Goal: Task Accomplishment & Management: Use online tool/utility

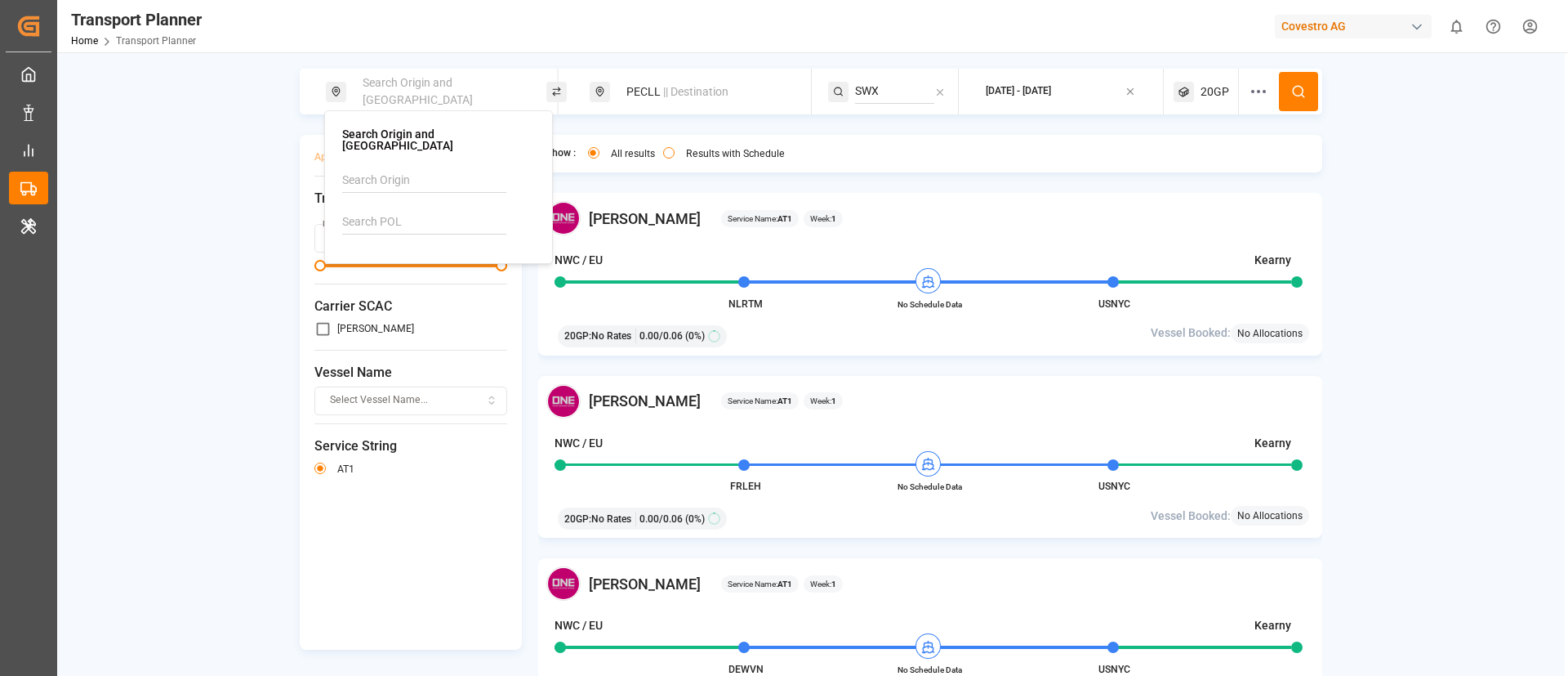
click at [411, 210] on input at bounding box center [424, 221] width 164 height 24
paste input "DEWVN"
type input "DEWVN"
drag, startPoint x: 415, startPoint y: 247, endPoint x: 408, endPoint y: 258, distance: 13.0
click at [411, 260] on b "DEWVN" at bounding box center [403, 266] width 39 height 13
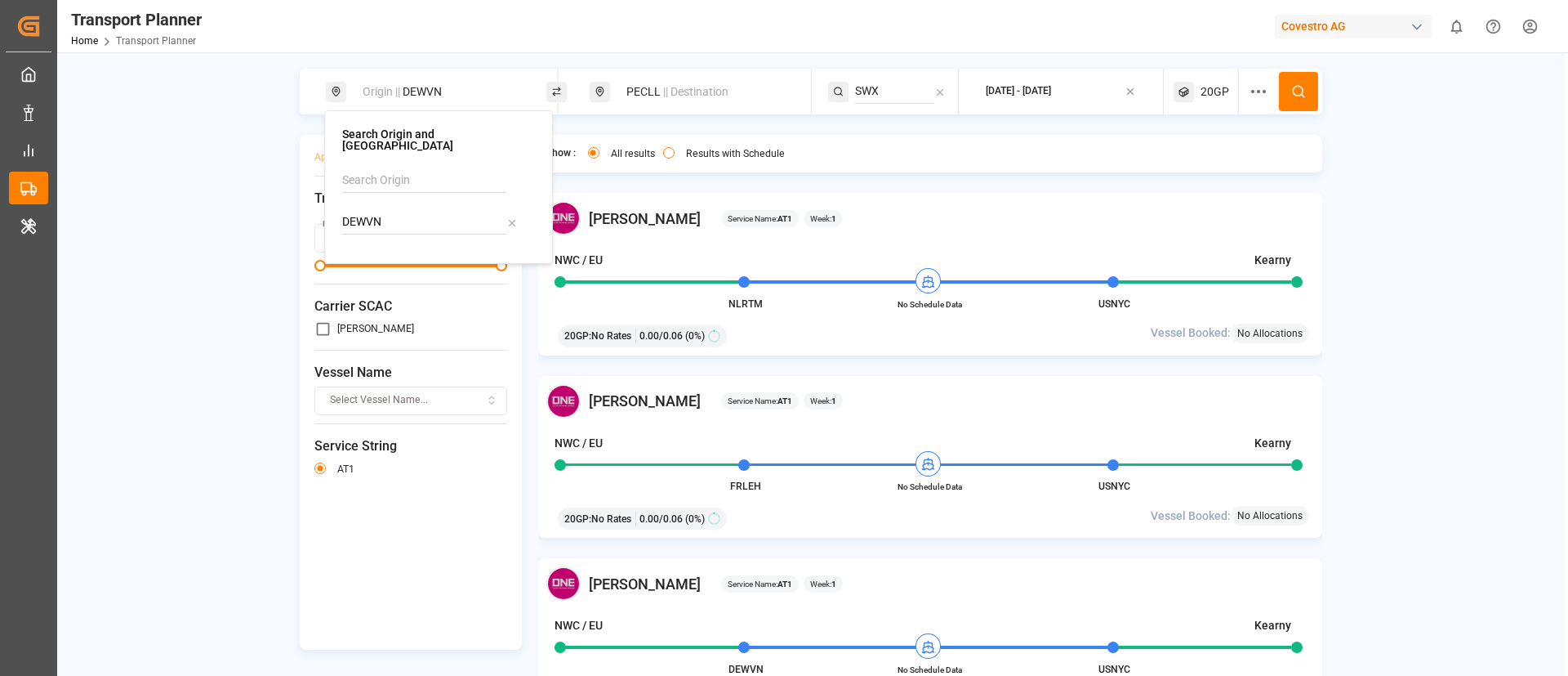
click at [655, 89] on div "PECLL || Destination" at bounding box center [705, 92] width 177 height 30
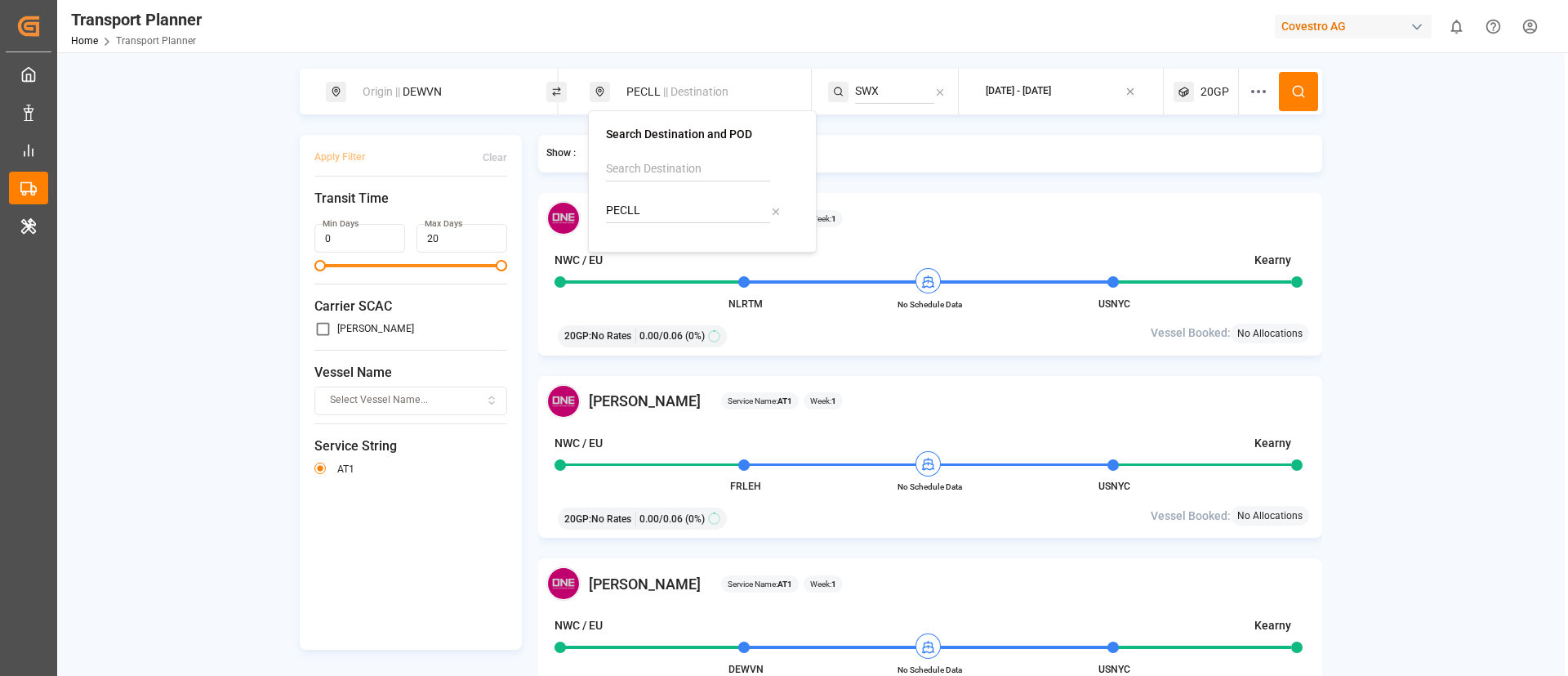
click at [666, 210] on input "PECLL" at bounding box center [688, 210] width 164 height 24
paste input "MMRGN"
type input "MMRGN"
click at [660, 252] on b "MMRGN" at bounding box center [669, 255] width 44 height 13
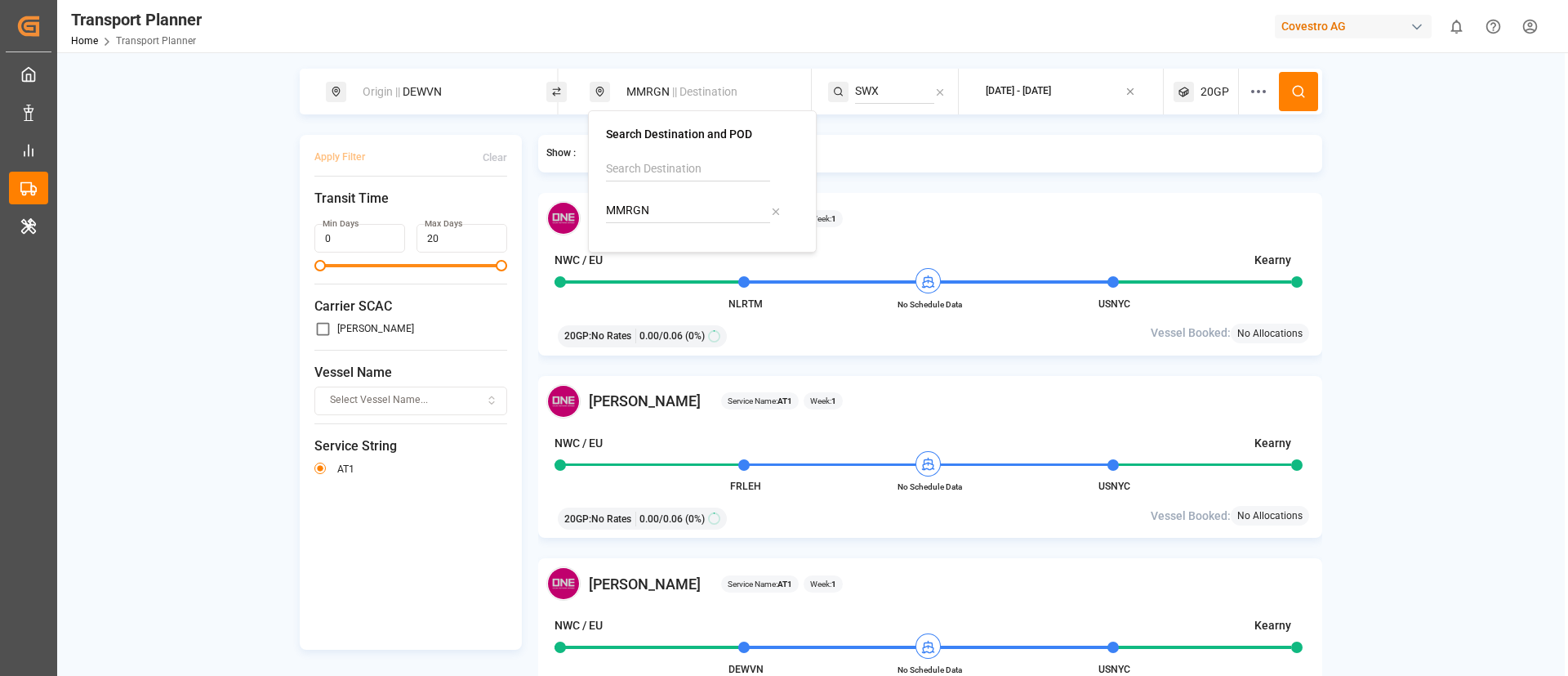
click at [886, 86] on input "SWX" at bounding box center [894, 91] width 79 height 24
paste input "AEU1"
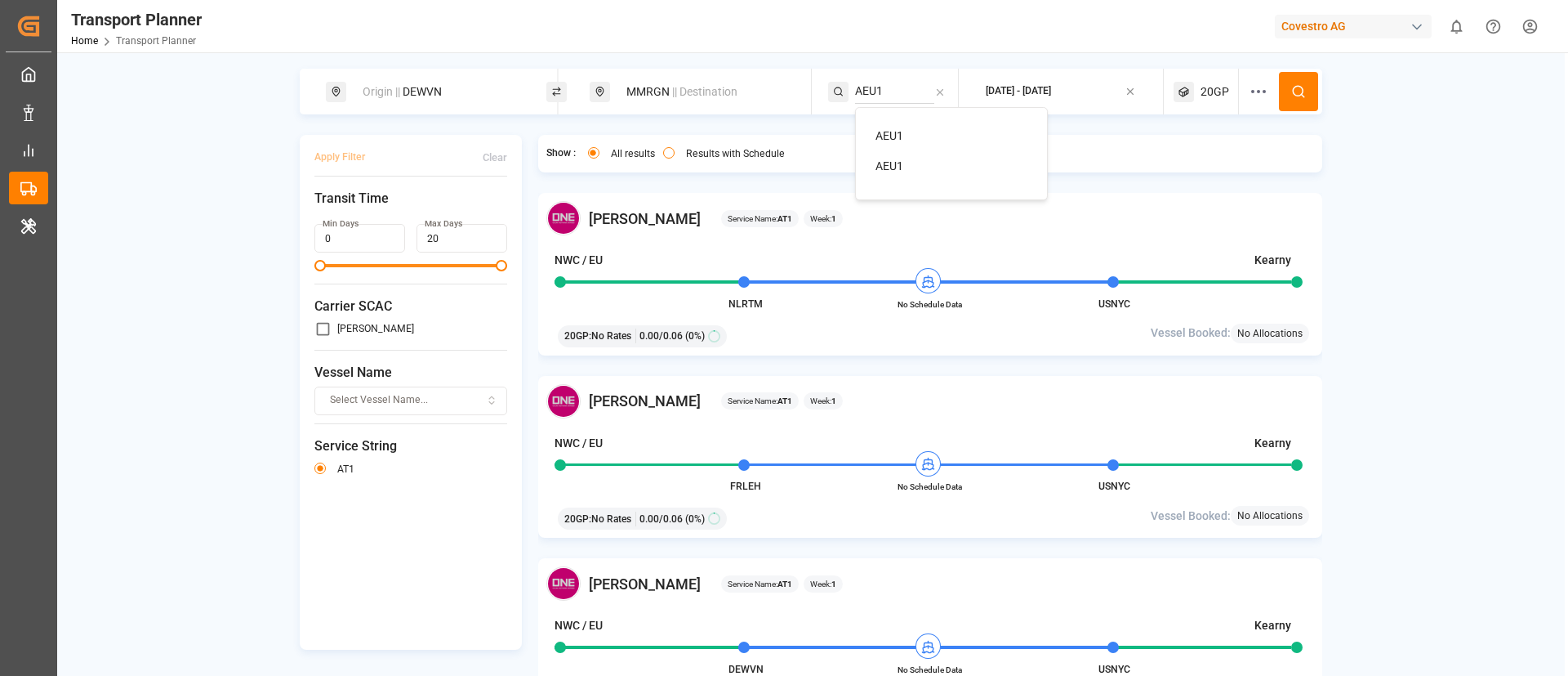
type input "AEU1"
click at [892, 137] on span "AEU1" at bounding box center [889, 136] width 28 height 13
click at [1294, 89] on icon at bounding box center [1298, 91] width 14 height 14
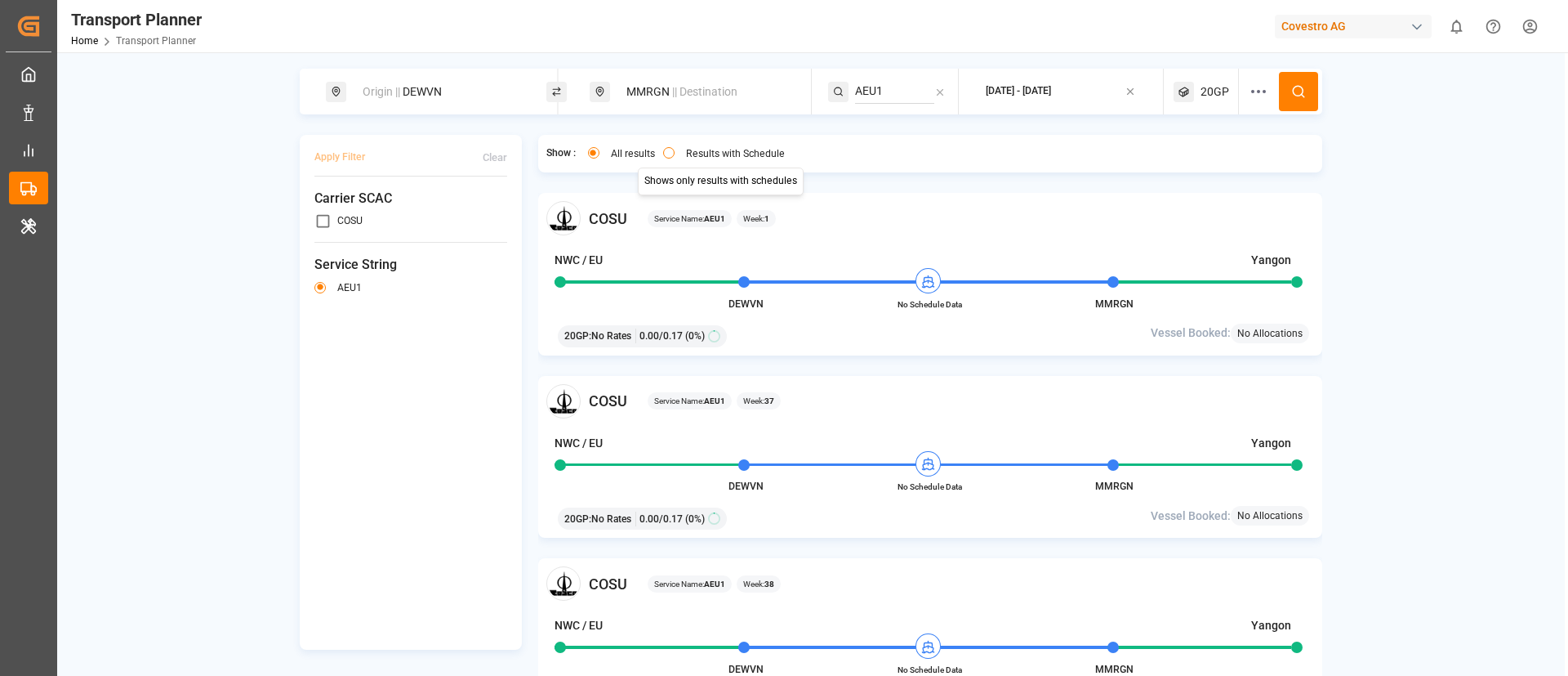
click at [691, 151] on label "Results with Schedule" at bounding box center [735, 154] width 99 height 10
click at [675, 151] on button "Results with Schedule" at bounding box center [668, 153] width 12 height 12
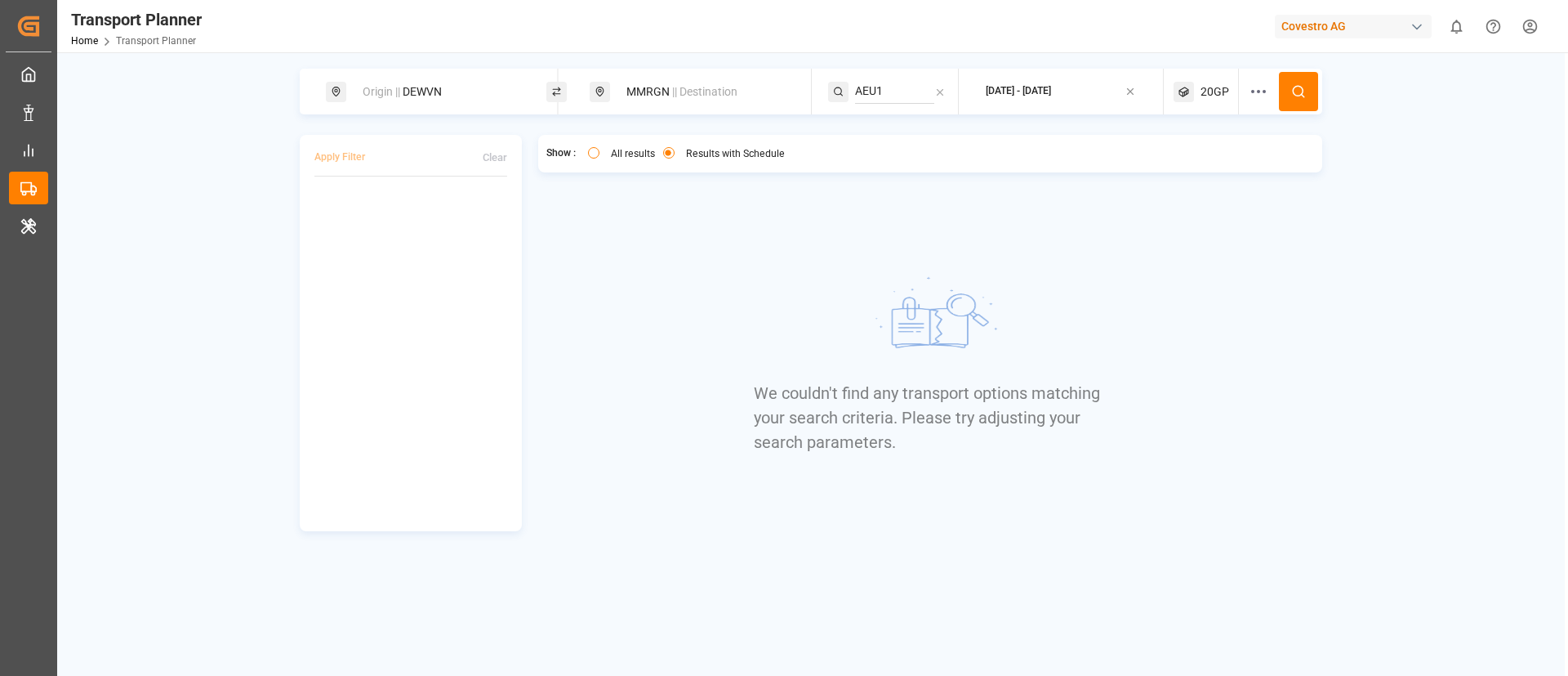
type button "only"
click at [454, 70] on div "Origin || DEWVN" at bounding box center [436, 91] width 220 height 46
click at [453, 88] on div "Origin || DEWVN" at bounding box center [441, 92] width 177 height 30
click at [391, 210] on input "DEWVN" at bounding box center [427, 221] width 164 height 24
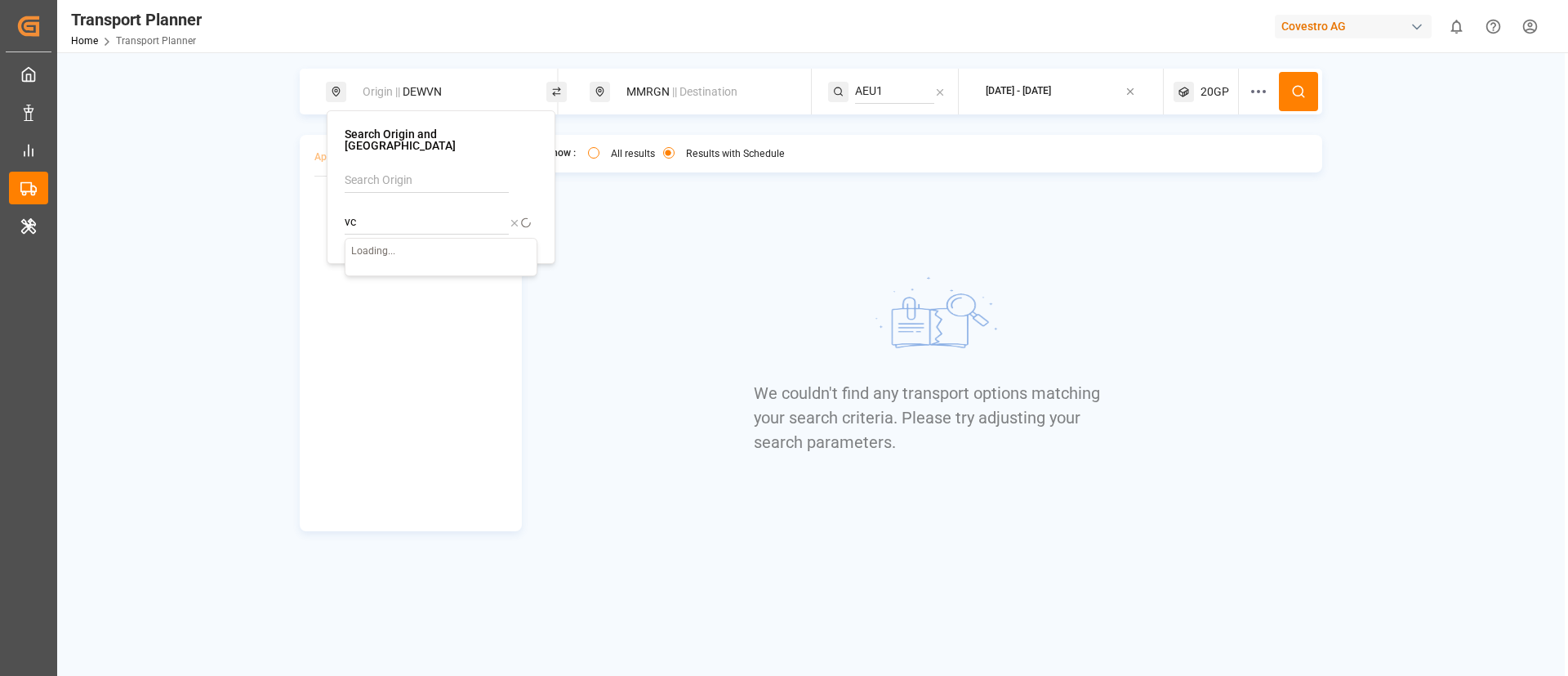
type input "v"
click at [399, 275] on div "[GEOGRAPHIC_DATA]" at bounding box center [420, 283] width 111 height 17
click at [442, 218] on input "DEWVN" at bounding box center [427, 221] width 164 height 24
paste input "HAM"
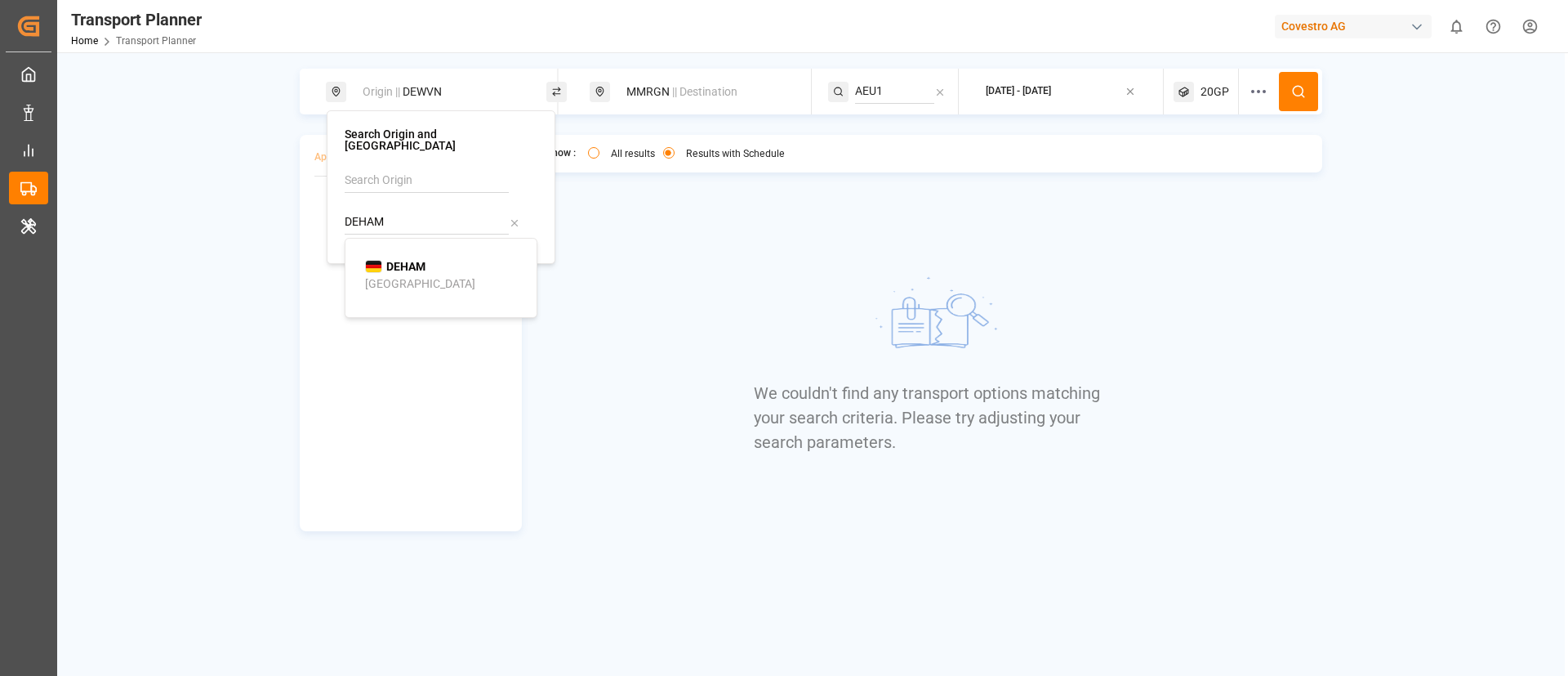
type input "DEHAM"
click at [415, 264] on div "DEHAM [GEOGRAPHIC_DATA]" at bounding box center [444, 275] width 159 height 34
click at [717, 96] on span "|| Destination" at bounding box center [704, 91] width 65 height 13
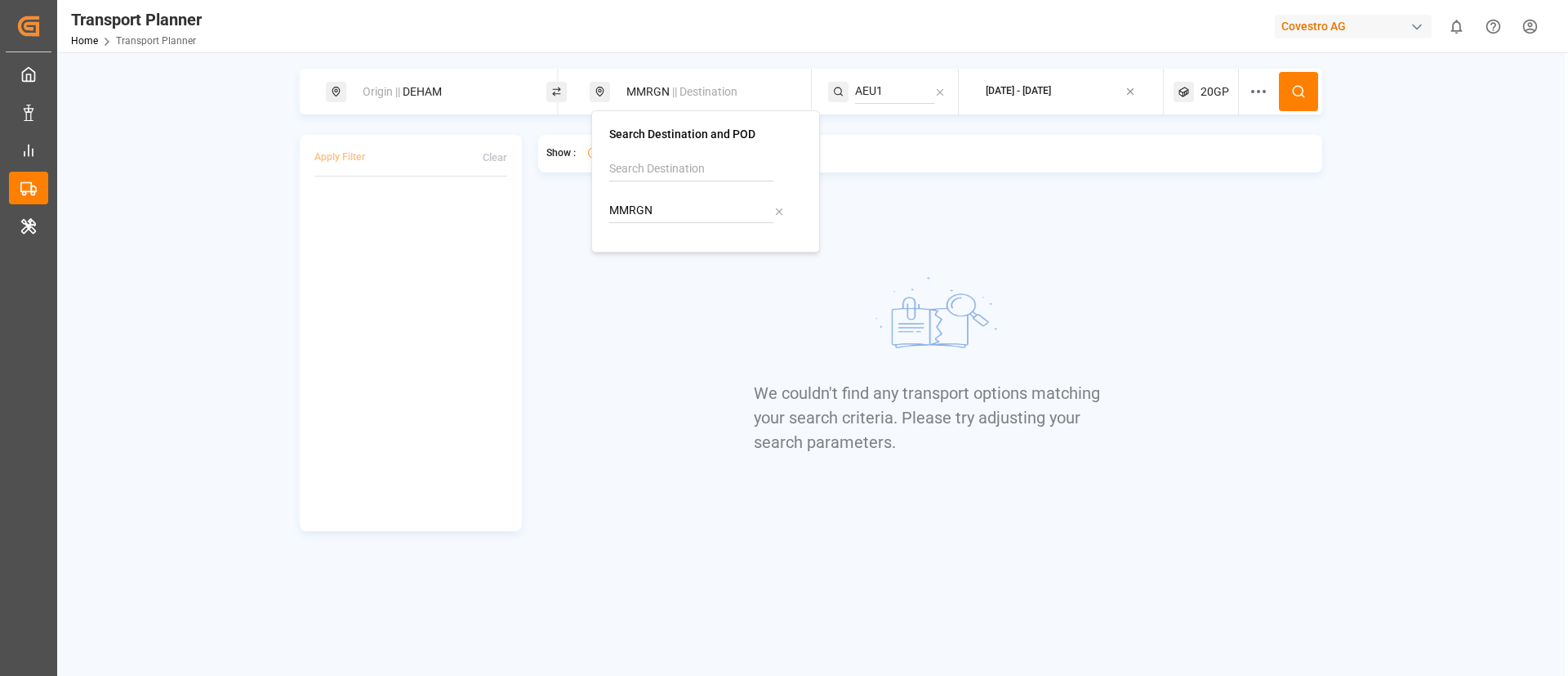
click at [691, 216] on input "MMRGN" at bounding box center [692, 210] width 164 height 24
paste input "BRVIX"
type input "BRVIX"
click at [668, 274] on div "BRVIX Vitoria" at bounding box center [709, 263] width 159 height 34
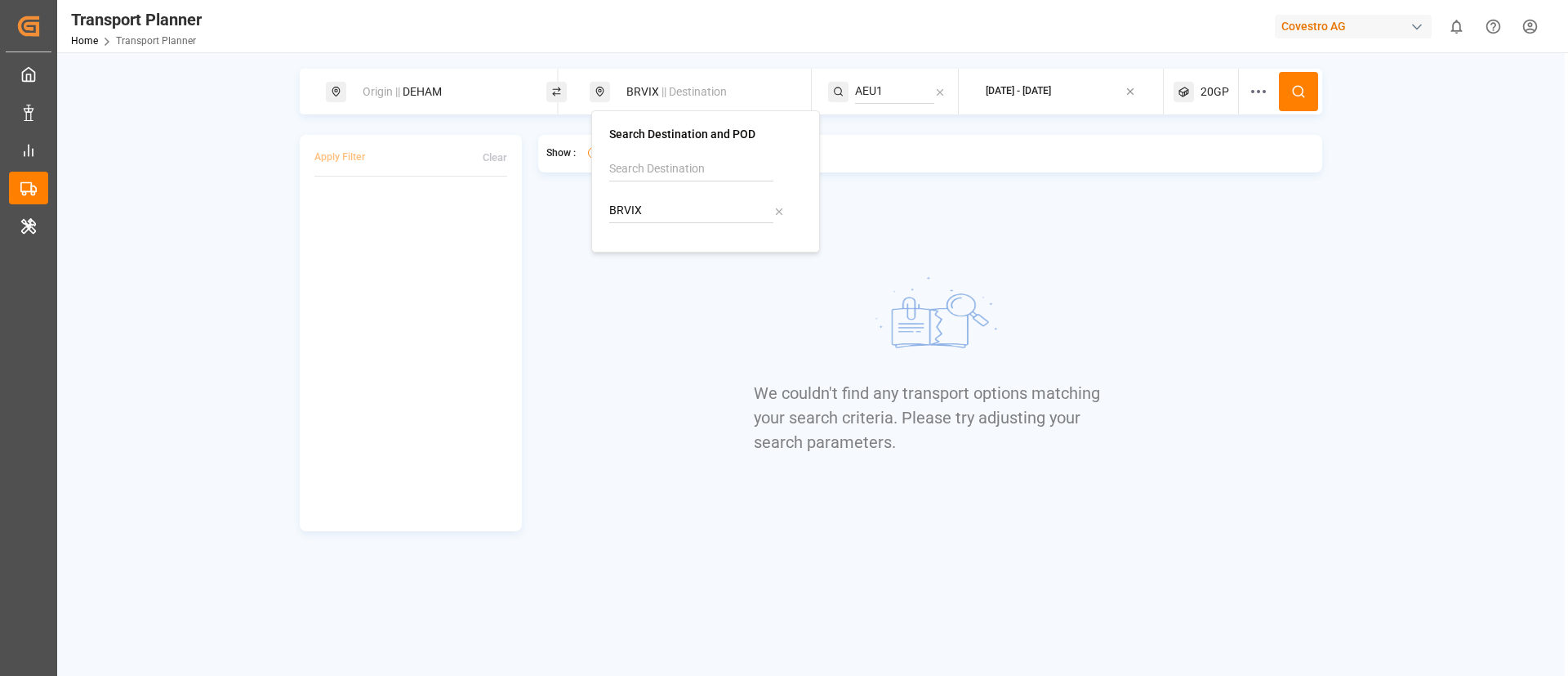
click at [894, 90] on input "AEU1" at bounding box center [894, 91] width 79 height 24
paste input "[GEOGRAPHIC_DATA]"
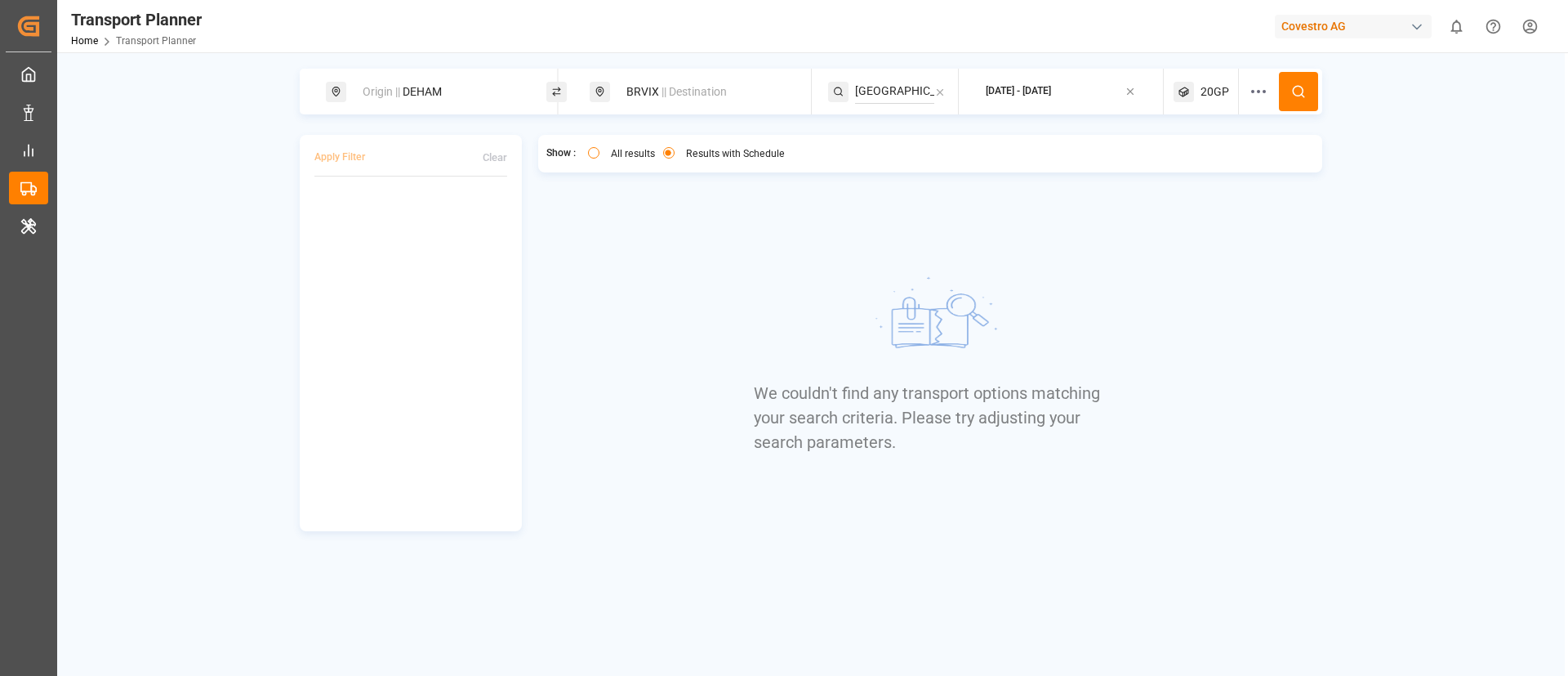
scroll to position [0, 10]
type input "[GEOGRAPHIC_DATA]"
click at [925, 126] on li "[GEOGRAPHIC_DATA]" at bounding box center [957, 136] width 189 height 30
click at [989, 137] on div "[GEOGRAPHIC_DATA]" at bounding box center [957, 136] width 163 height 17
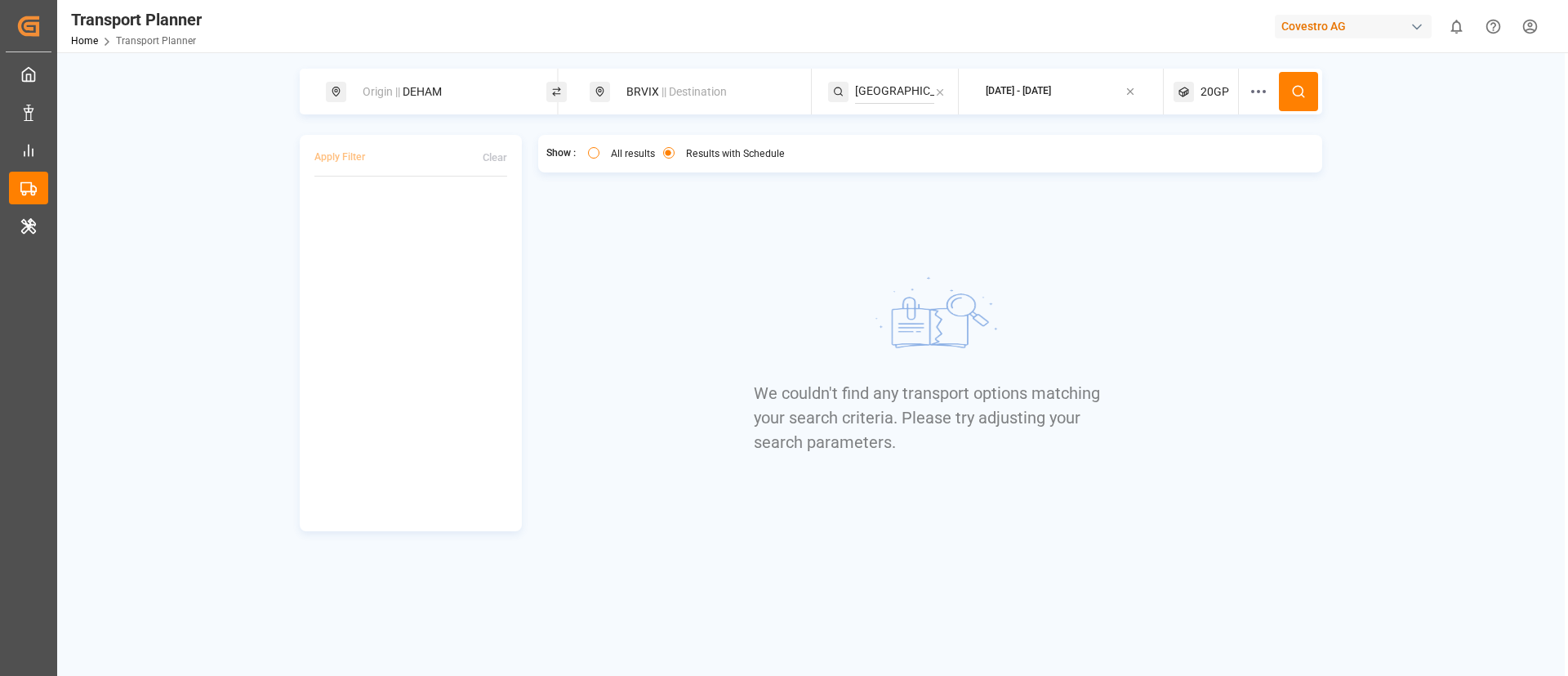
click at [1294, 87] on circle at bounding box center [1298, 90] width 10 height 10
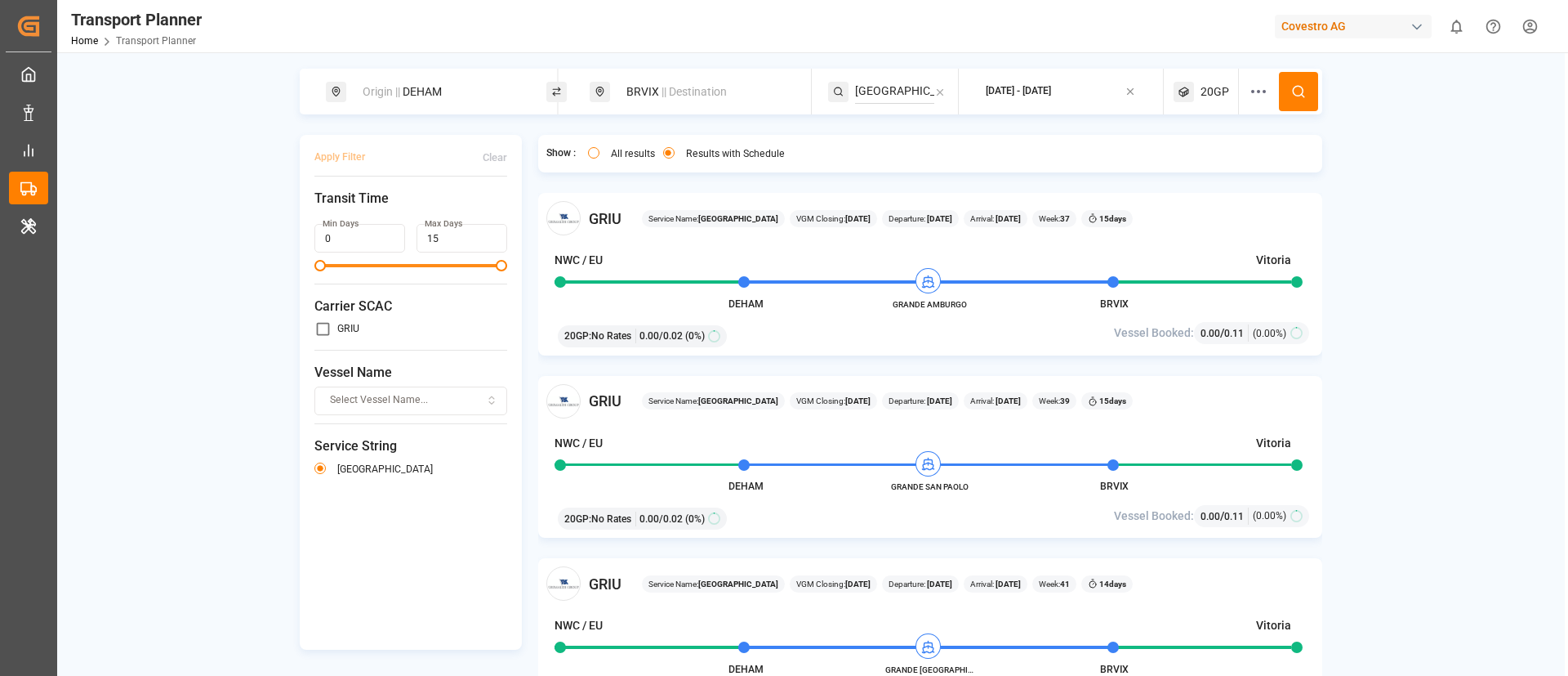
click at [427, 92] on div "Origin || DEHAM" at bounding box center [441, 92] width 177 height 30
click at [414, 210] on input "DEHAM" at bounding box center [424, 221] width 164 height 24
paste input "BEANR"
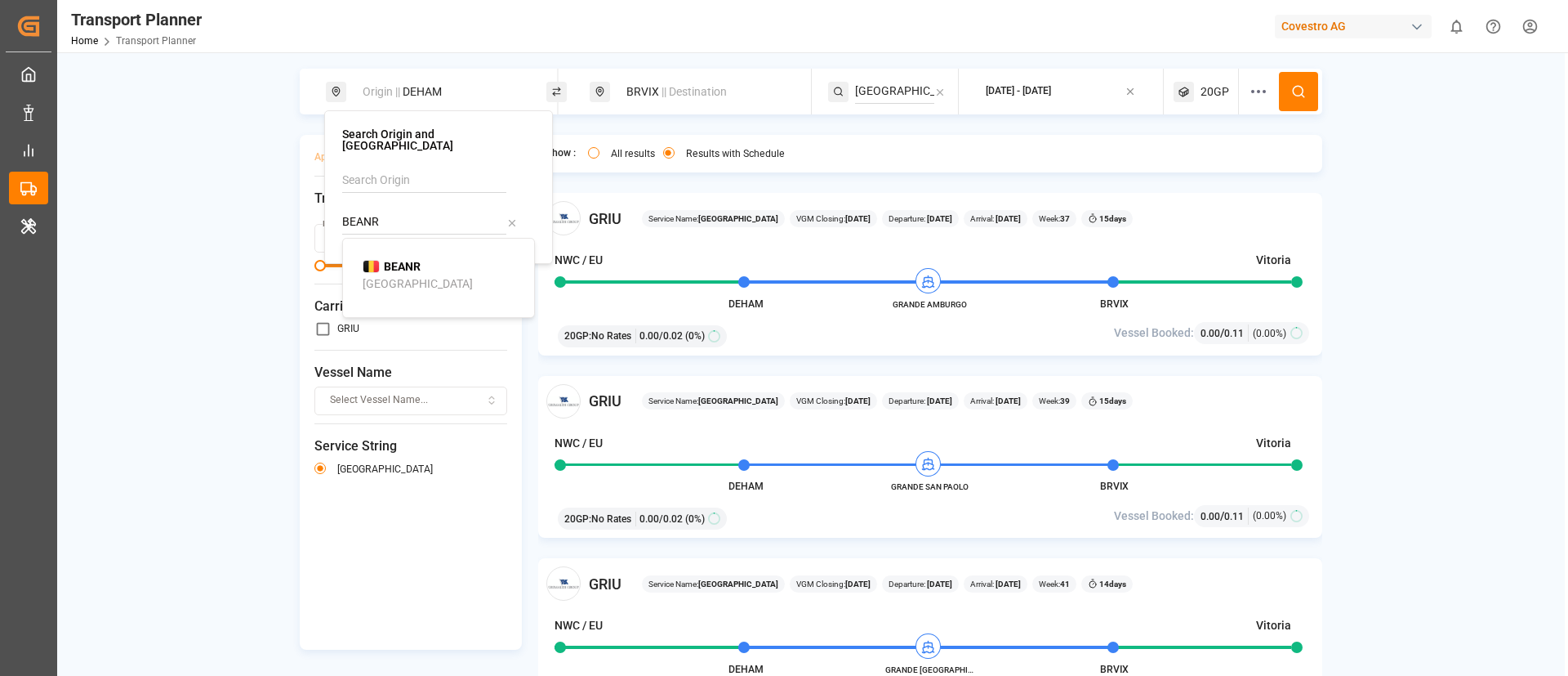
type input "BEANR"
click at [411, 278] on div "BEANR [GEOGRAPHIC_DATA]" at bounding box center [442, 275] width 159 height 34
click at [1301, 90] on icon at bounding box center [1298, 91] width 14 height 14
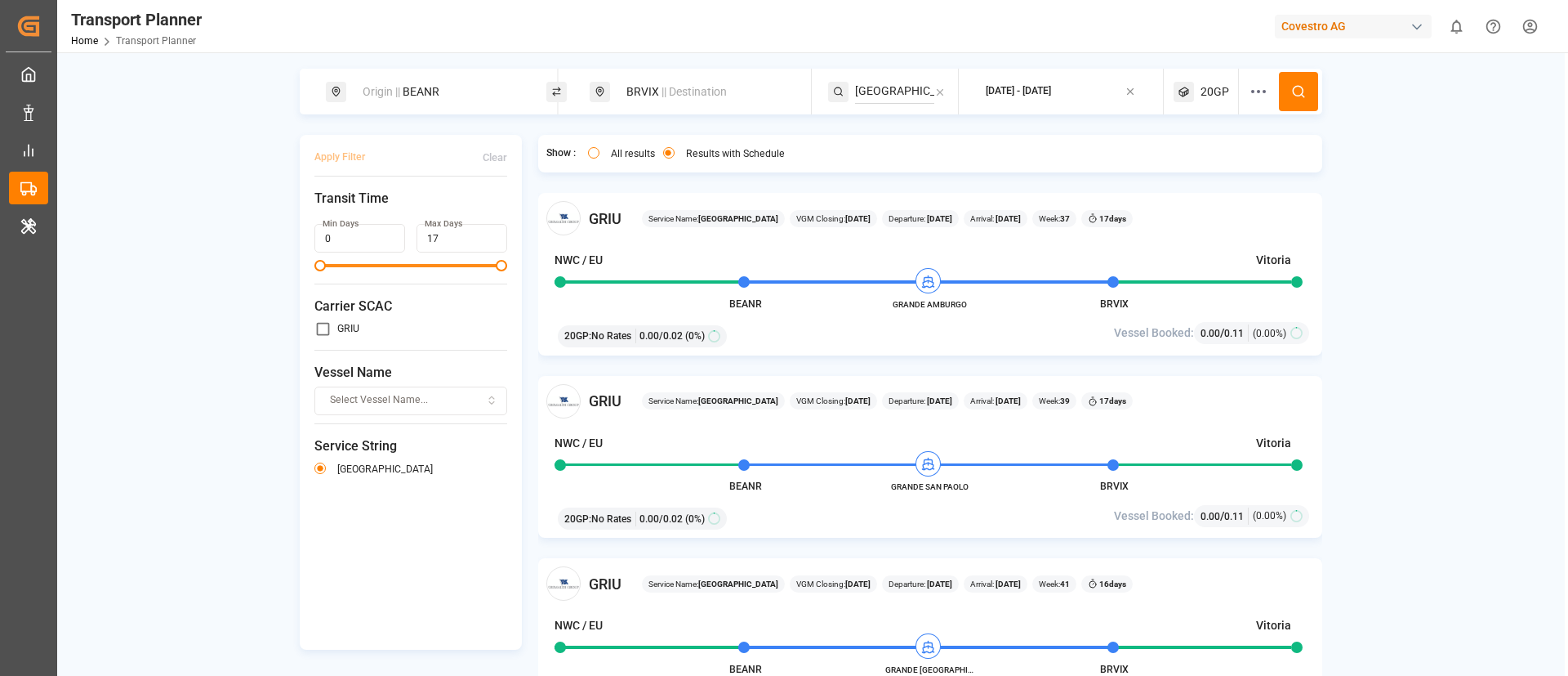
click at [685, 92] on span "|| Destination" at bounding box center [693, 91] width 65 height 13
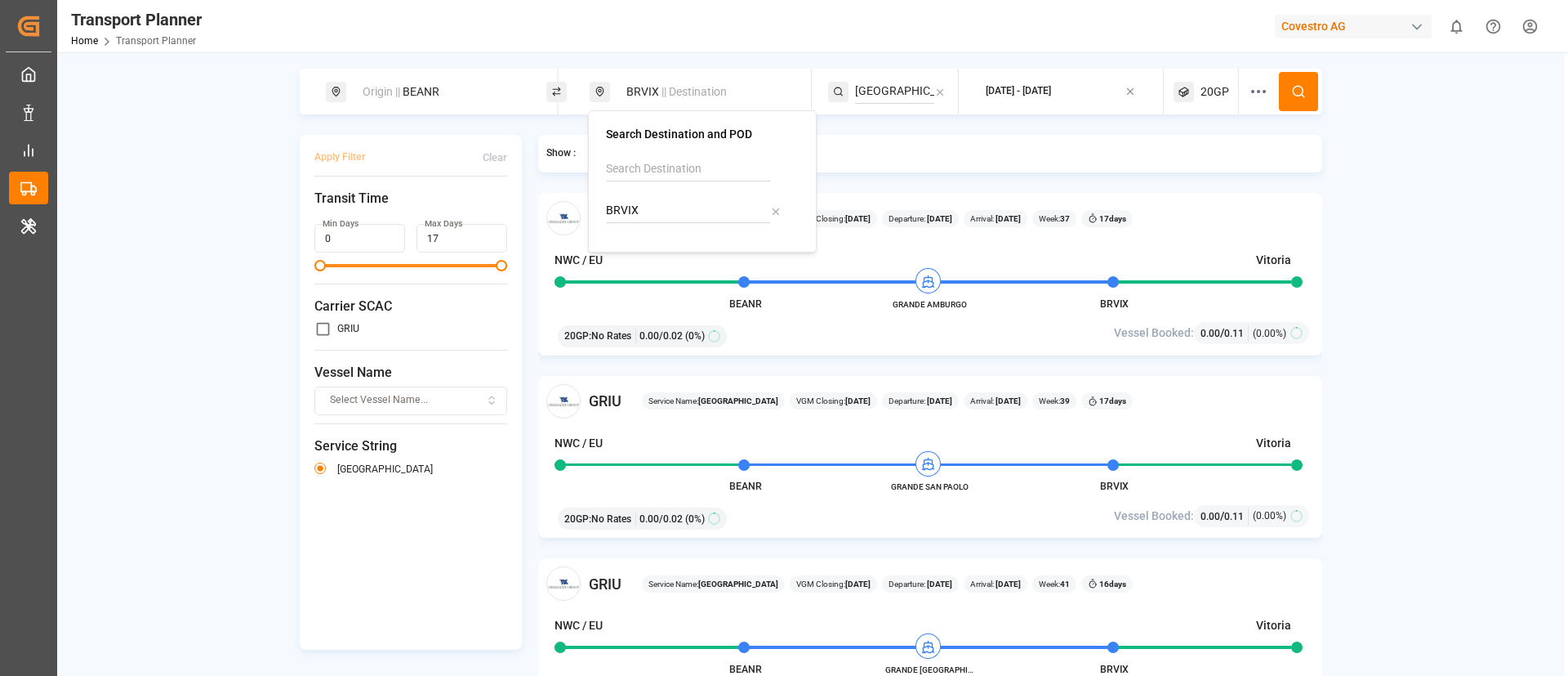
click at [683, 207] on input "BRVIX" at bounding box center [688, 210] width 164 height 24
paste input "ARZAE"
type input "ARZAE"
click at [668, 261] on b "ARZAE" at bounding box center [666, 255] width 36 height 13
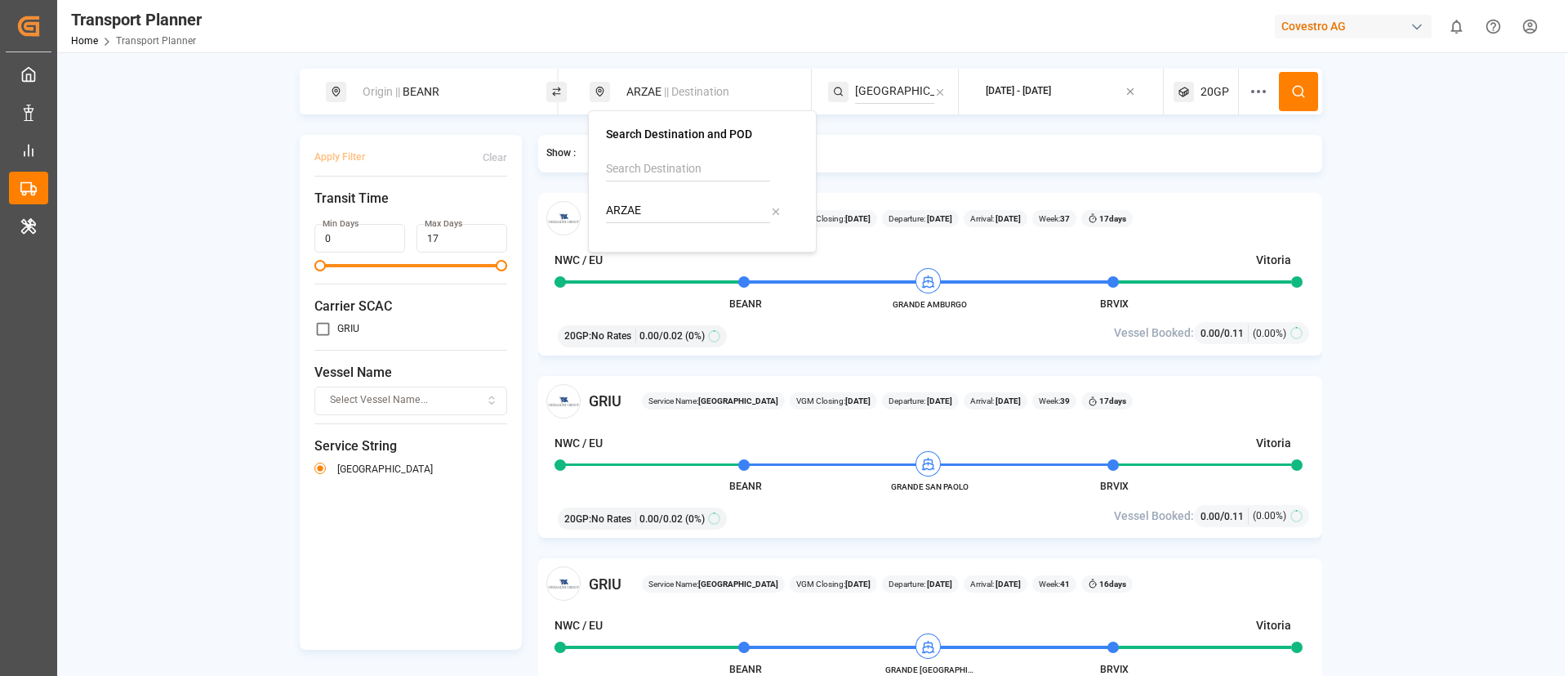
click at [1284, 94] on button at bounding box center [1298, 92] width 39 height 39
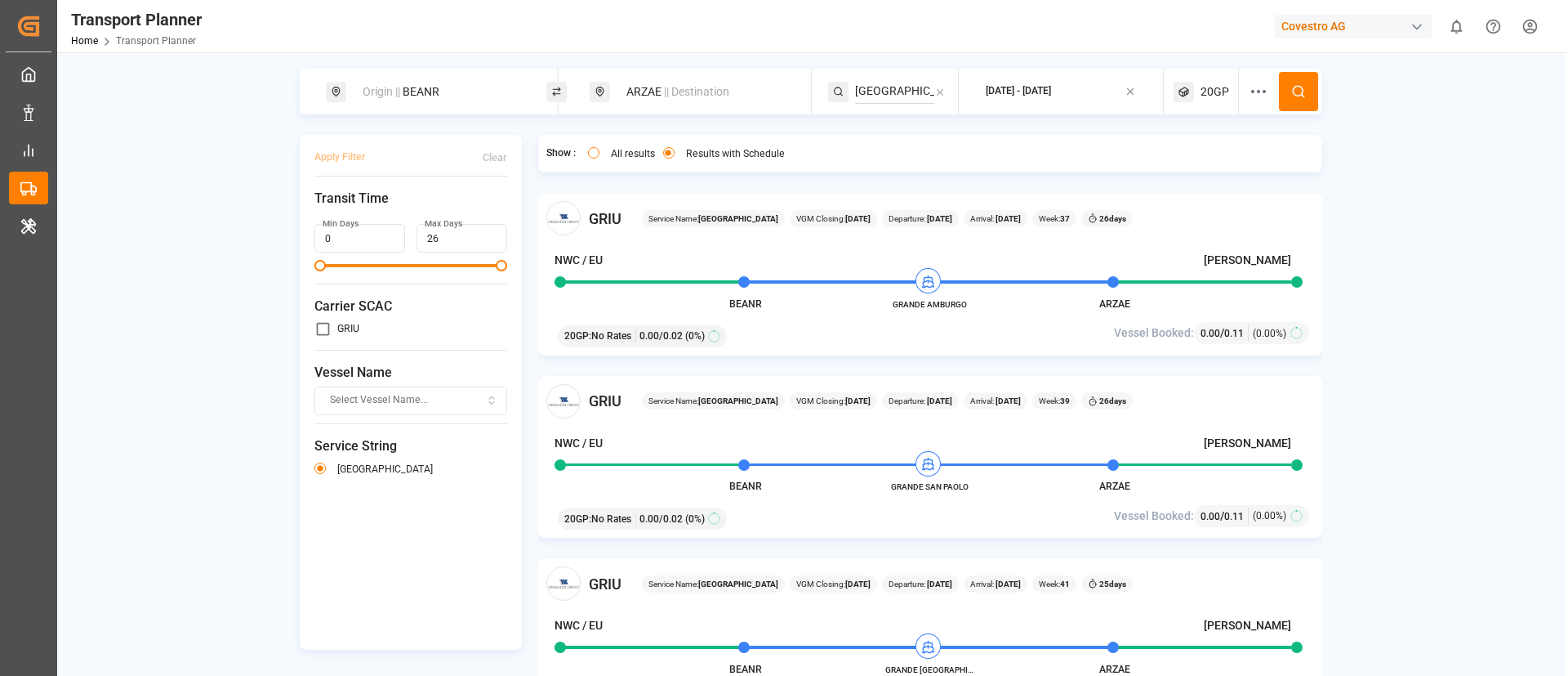
click at [453, 95] on div "Origin || BEANR" at bounding box center [441, 92] width 177 height 30
click at [409, 210] on input "BEANR" at bounding box center [424, 221] width 164 height 24
paste input "DEHAM"
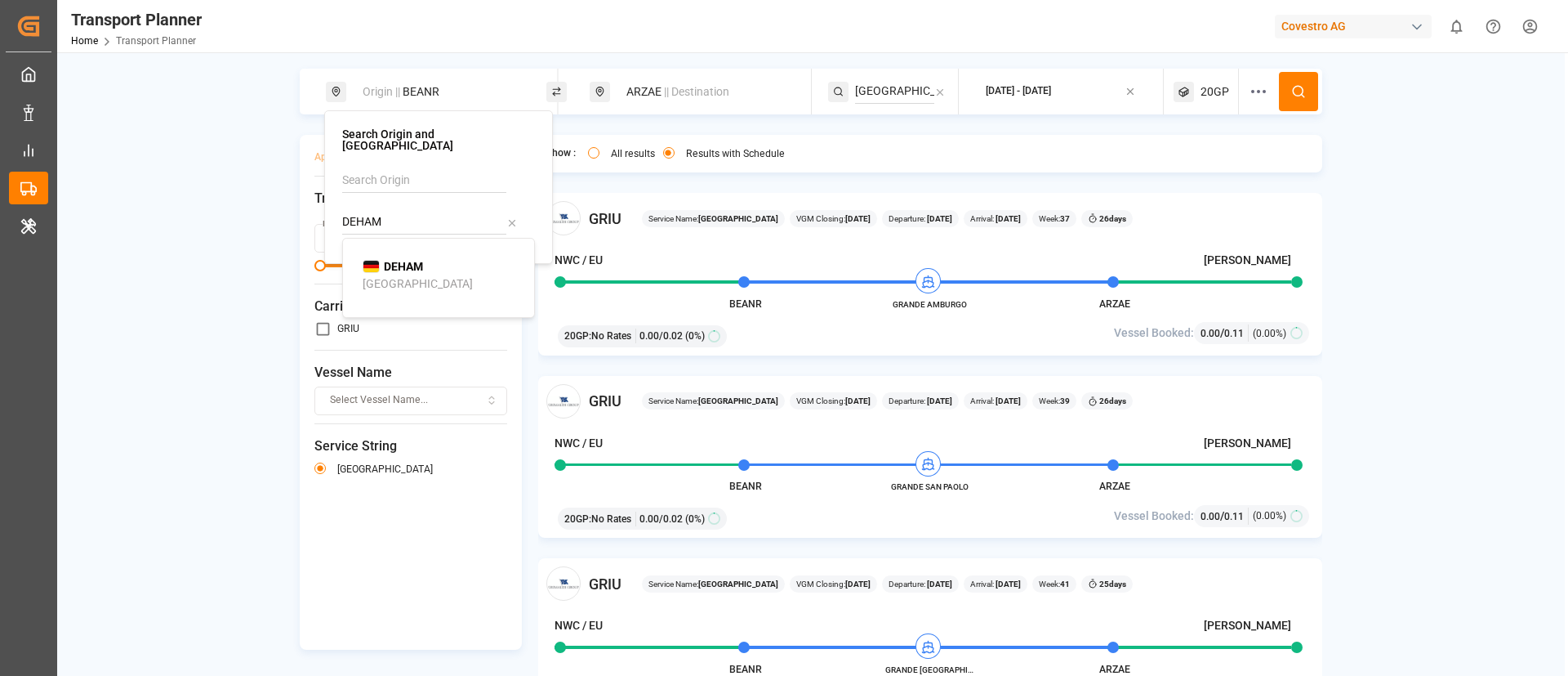
type input "DEHAM"
click at [394, 275] on div "[GEOGRAPHIC_DATA]" at bounding box center [418, 283] width 111 height 17
click at [1292, 93] on icon at bounding box center [1298, 91] width 14 height 14
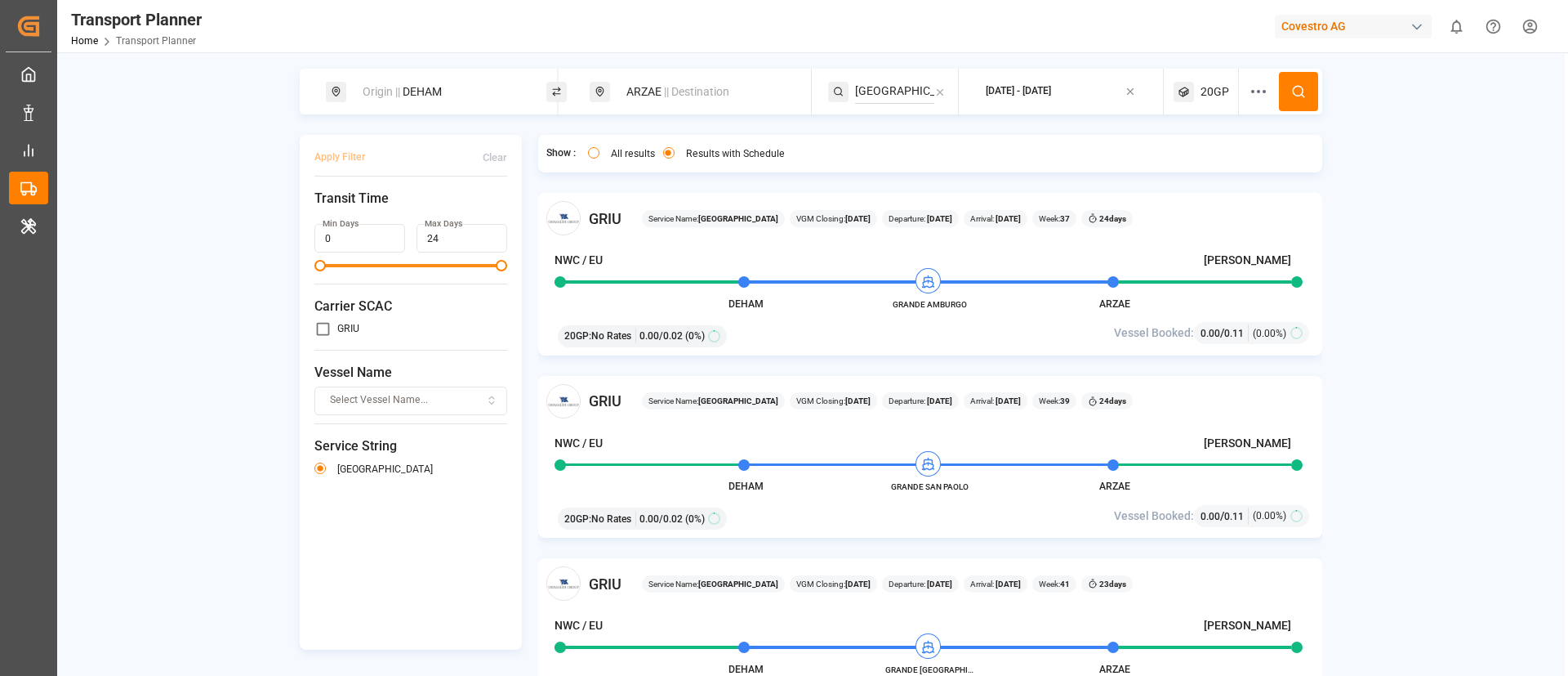
click at [436, 91] on div "Origin || DEHAM" at bounding box center [441, 92] width 177 height 30
click at [400, 210] on input "DEHAM" at bounding box center [424, 221] width 164 height 24
paste input "WVN"
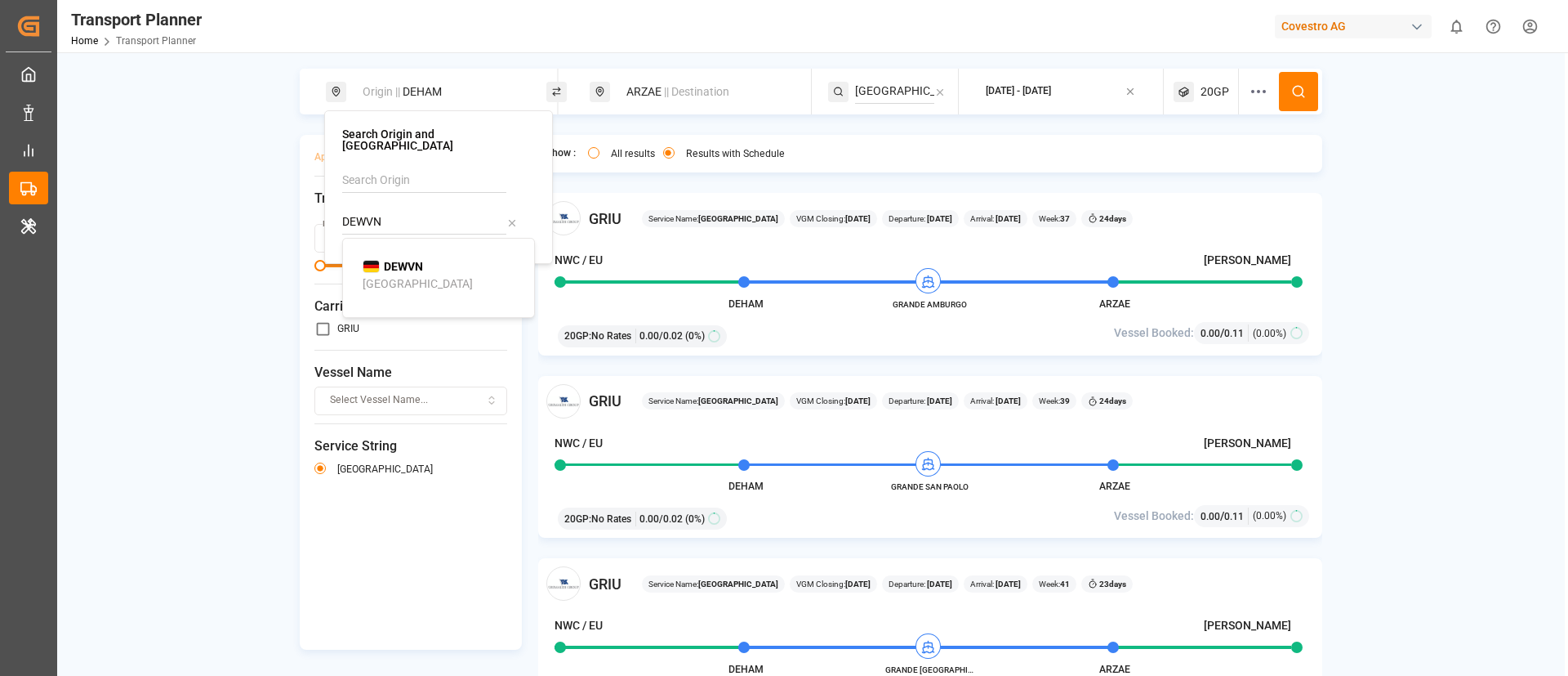
type input "DEWVN"
click at [401, 275] on div "[GEOGRAPHIC_DATA]" at bounding box center [418, 283] width 111 height 17
click at [678, 85] on span "|| Destination" at bounding box center [696, 91] width 65 height 13
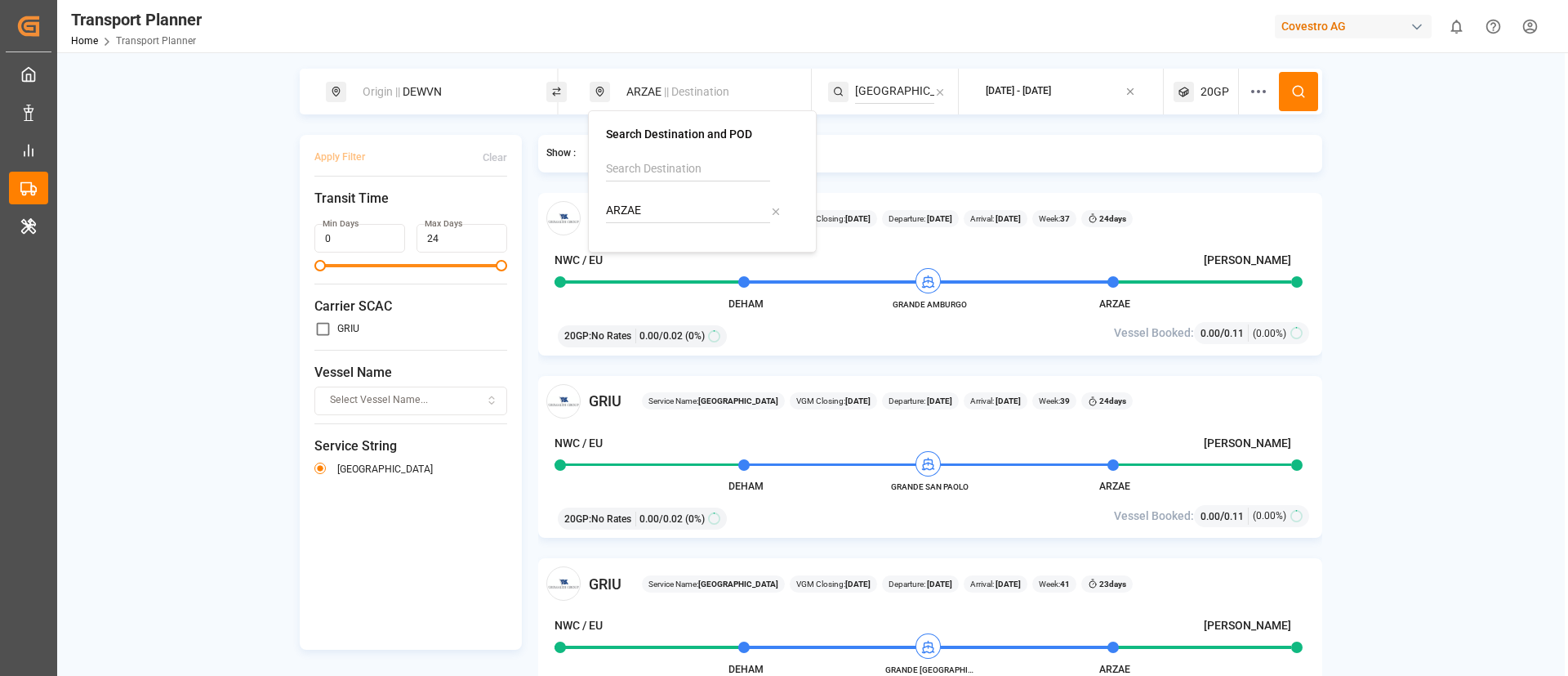
click at [663, 208] on input "ARZAE" at bounding box center [688, 210] width 164 height 24
paste input "MMRGN"
type input "MMRGN"
click at [660, 259] on b "MMRGN" at bounding box center [669, 255] width 44 height 13
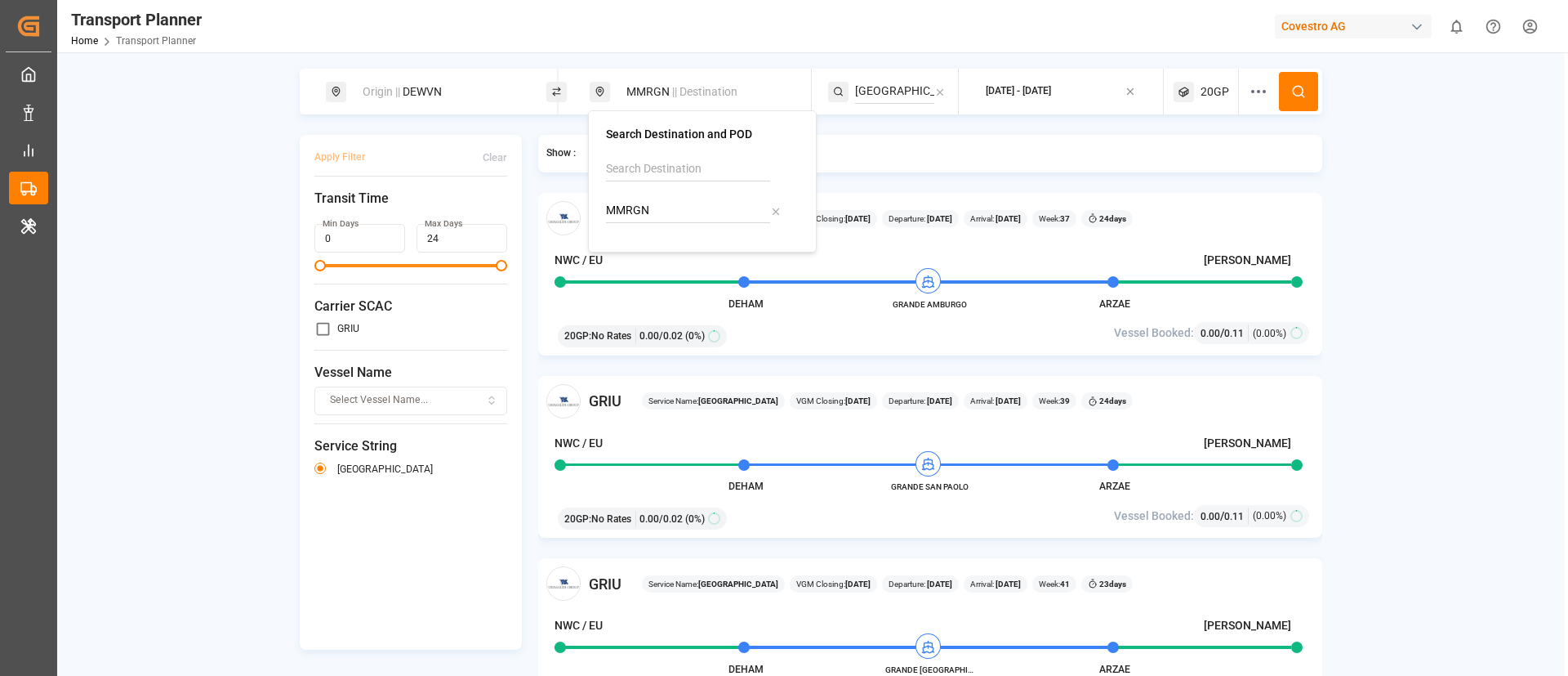
click at [896, 87] on input "[GEOGRAPHIC_DATA]" at bounding box center [894, 91] width 79 height 24
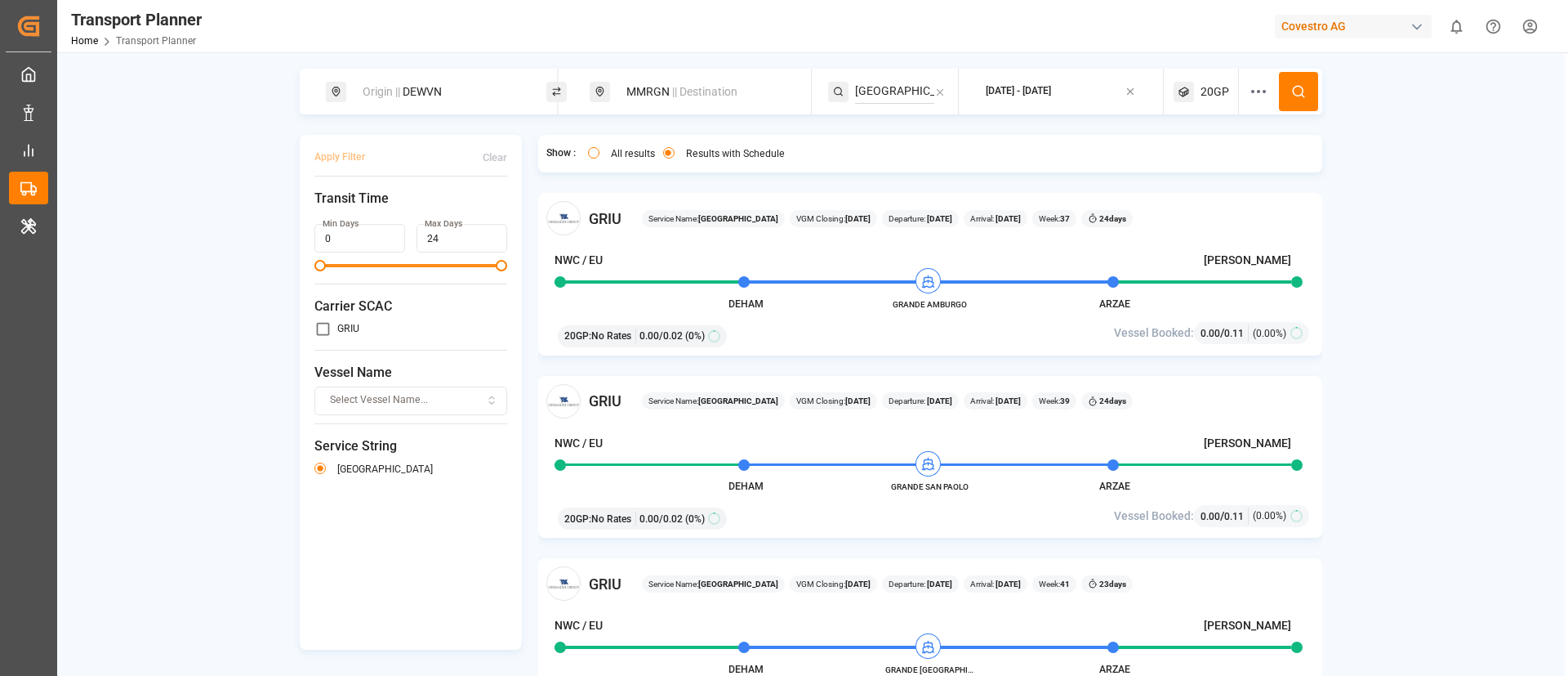
click at [896, 87] on input "[GEOGRAPHIC_DATA]" at bounding box center [894, 91] width 79 height 24
paste input "AEU1"
type input "AEU1"
click at [893, 139] on span "AEU1" at bounding box center [889, 136] width 28 height 13
click at [1051, 95] on div "[DATE] - [DATE]" at bounding box center [1018, 91] width 65 height 14
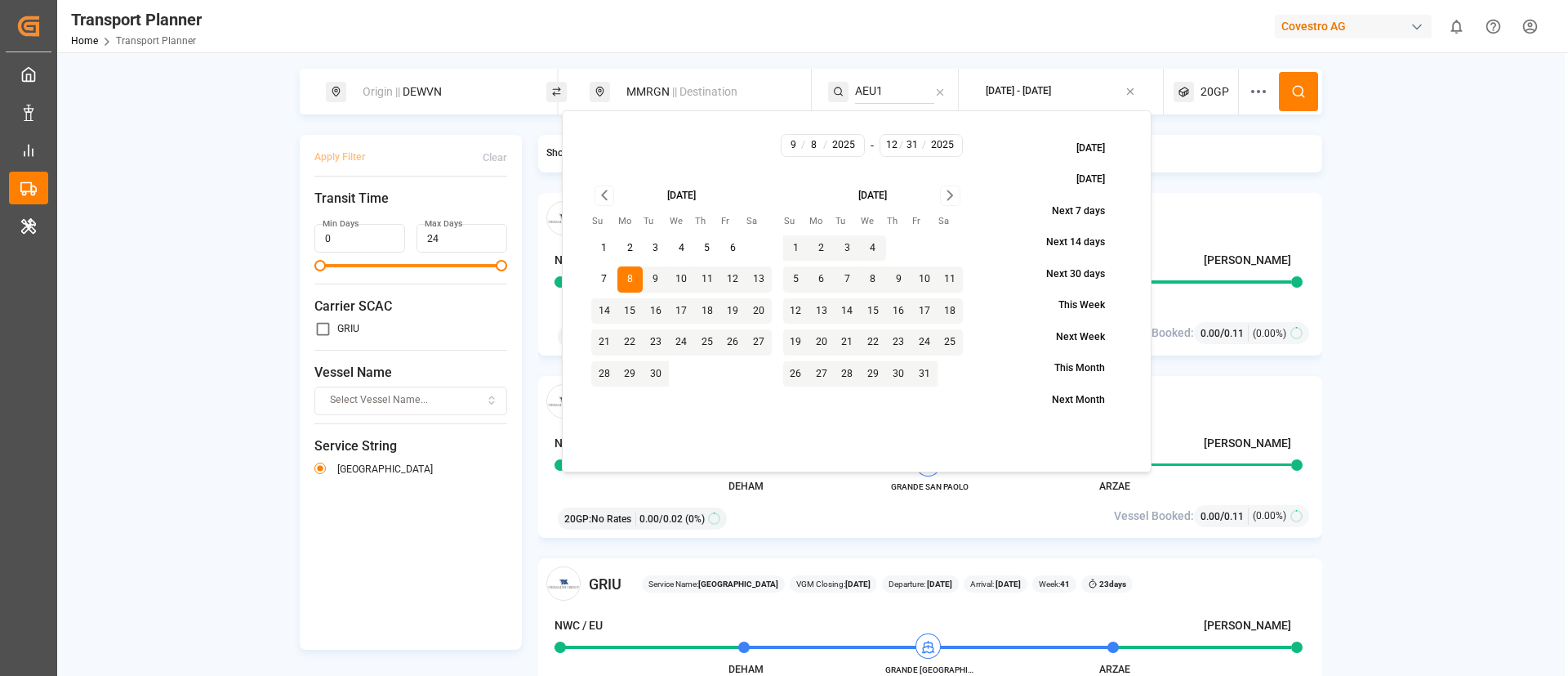
click at [632, 277] on button "8" at bounding box center [630, 279] width 26 height 26
click at [950, 197] on icon "Go to next month" at bounding box center [950, 196] width 4 height 9
click at [947, 368] on button "31" at bounding box center [950, 373] width 26 height 26
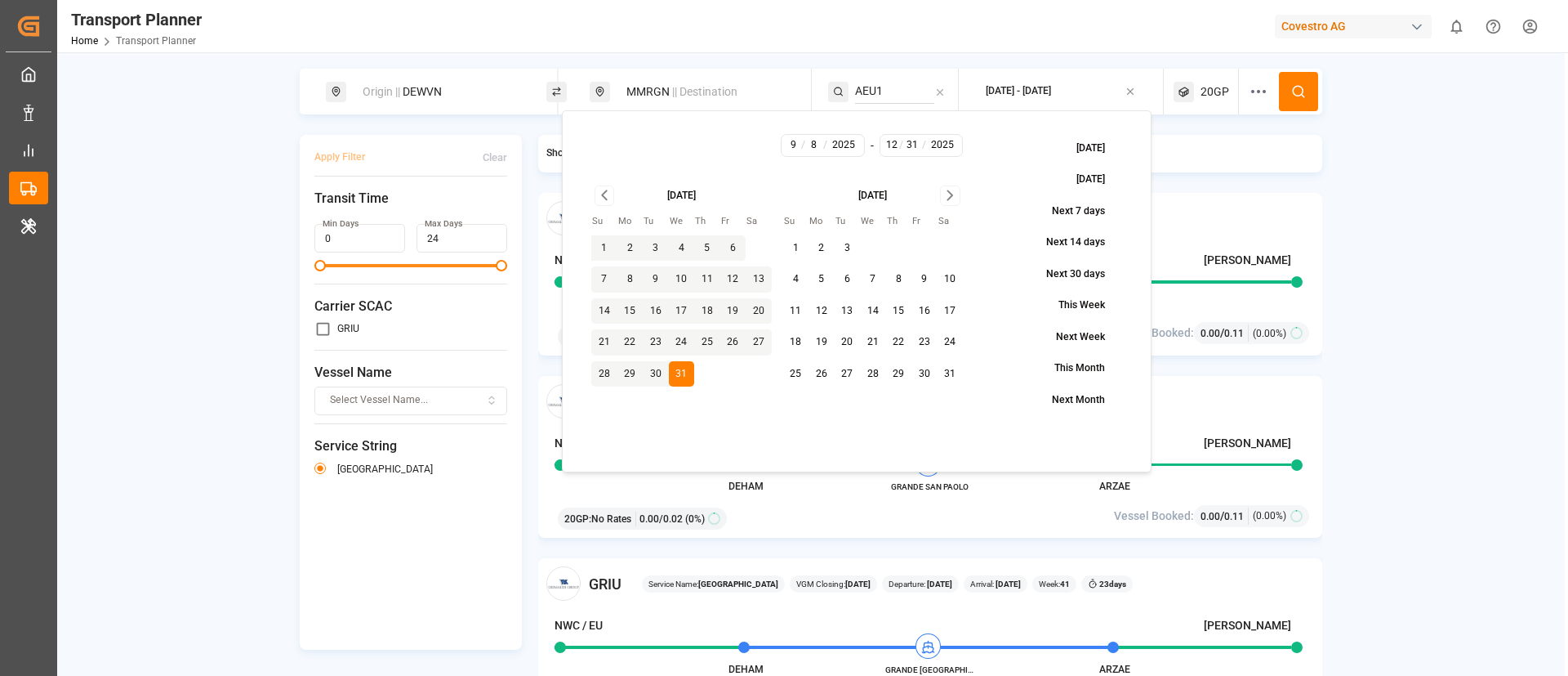
type input "1"
type input "2026"
click at [1302, 82] on button at bounding box center [1298, 92] width 39 height 39
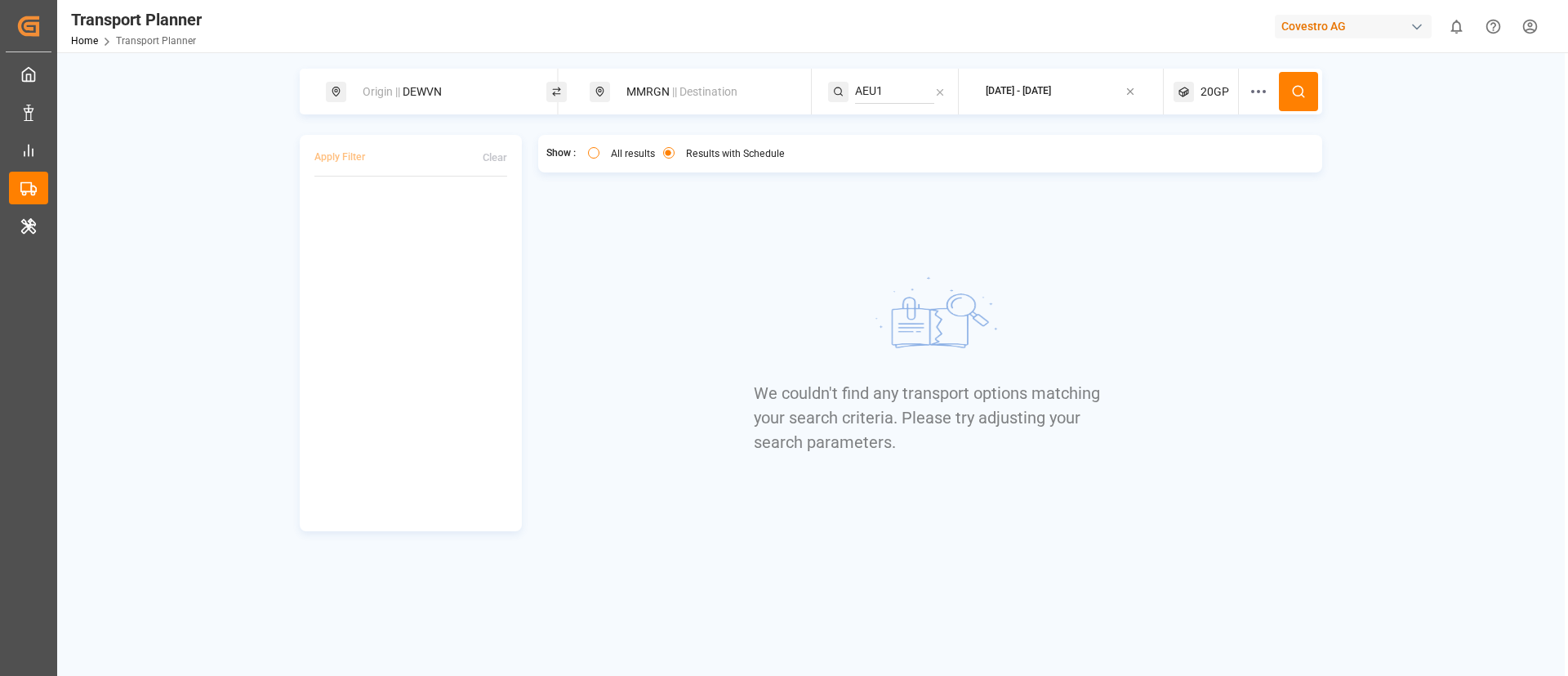
click at [1217, 88] on span "20GP" at bounding box center [1215, 91] width 29 height 17
click at [1161, 177] on div "20GP" at bounding box center [1182, 170] width 79 height 16
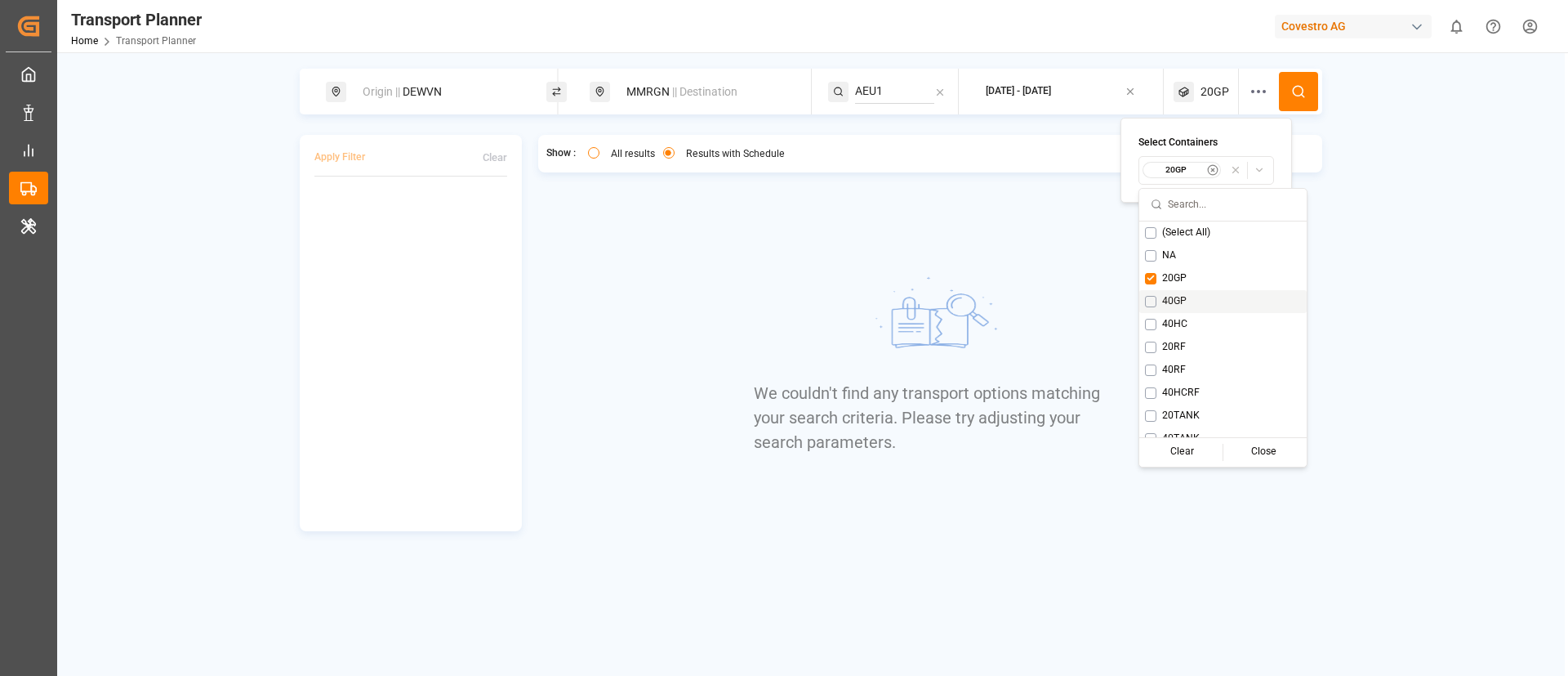
click at [1175, 298] on span "40GP" at bounding box center [1174, 301] width 24 height 14
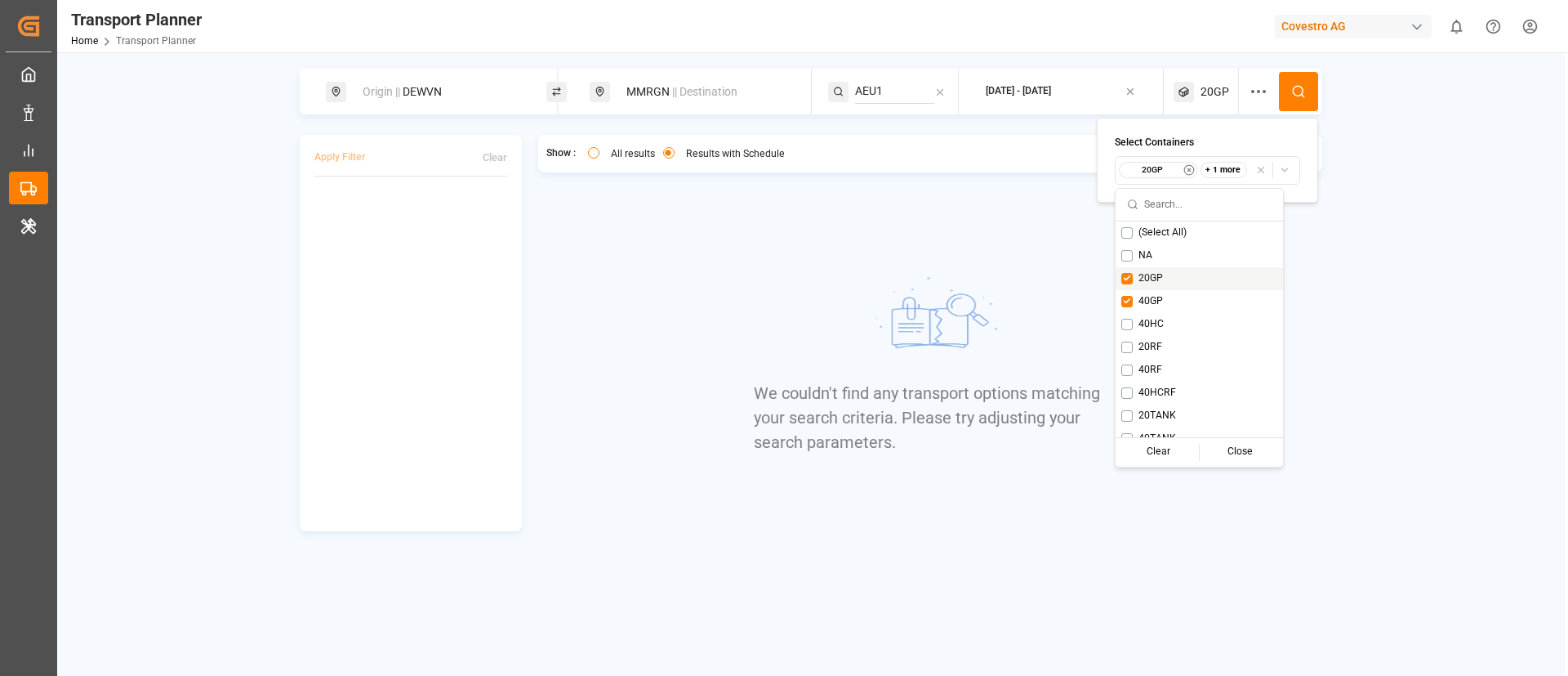
click at [1144, 270] on div "20GP" at bounding box center [1199, 279] width 168 height 23
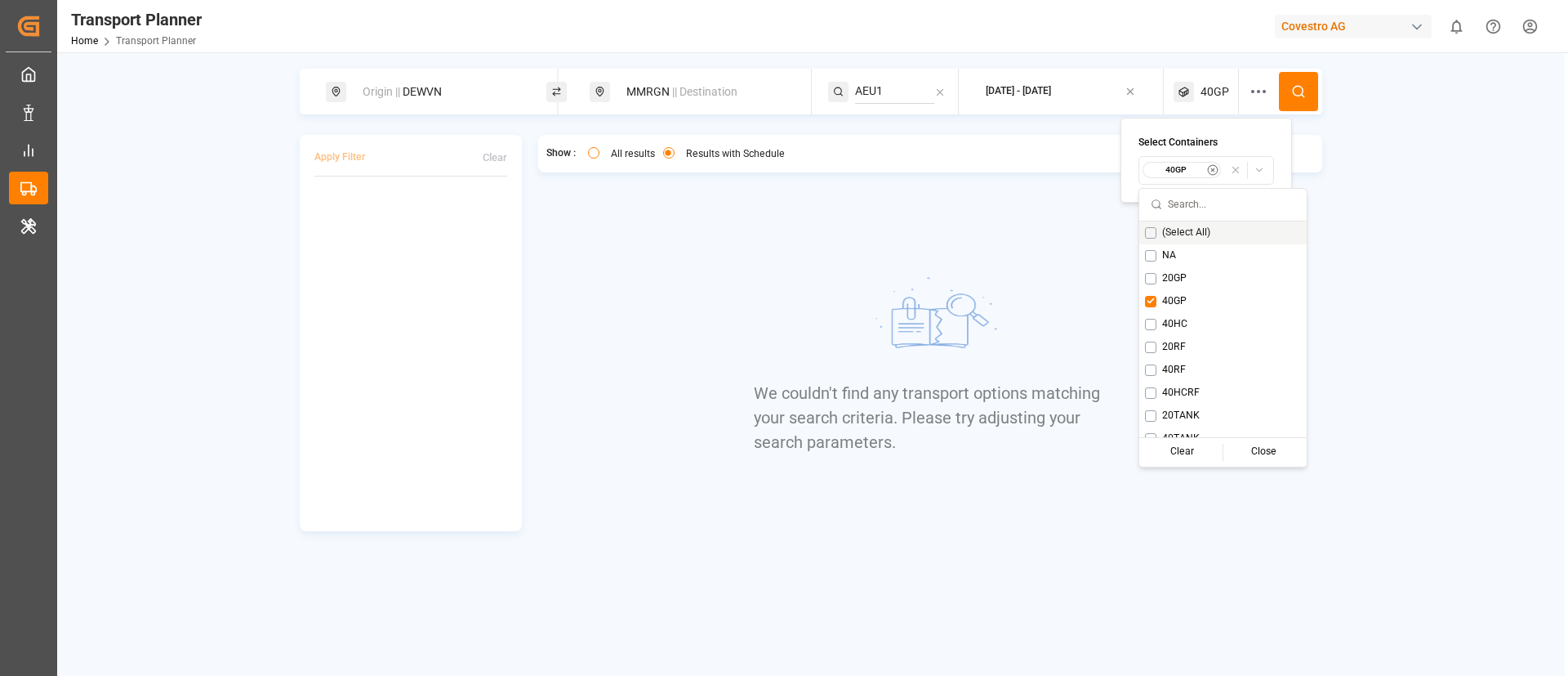
click at [1292, 96] on icon at bounding box center [1298, 91] width 14 height 14
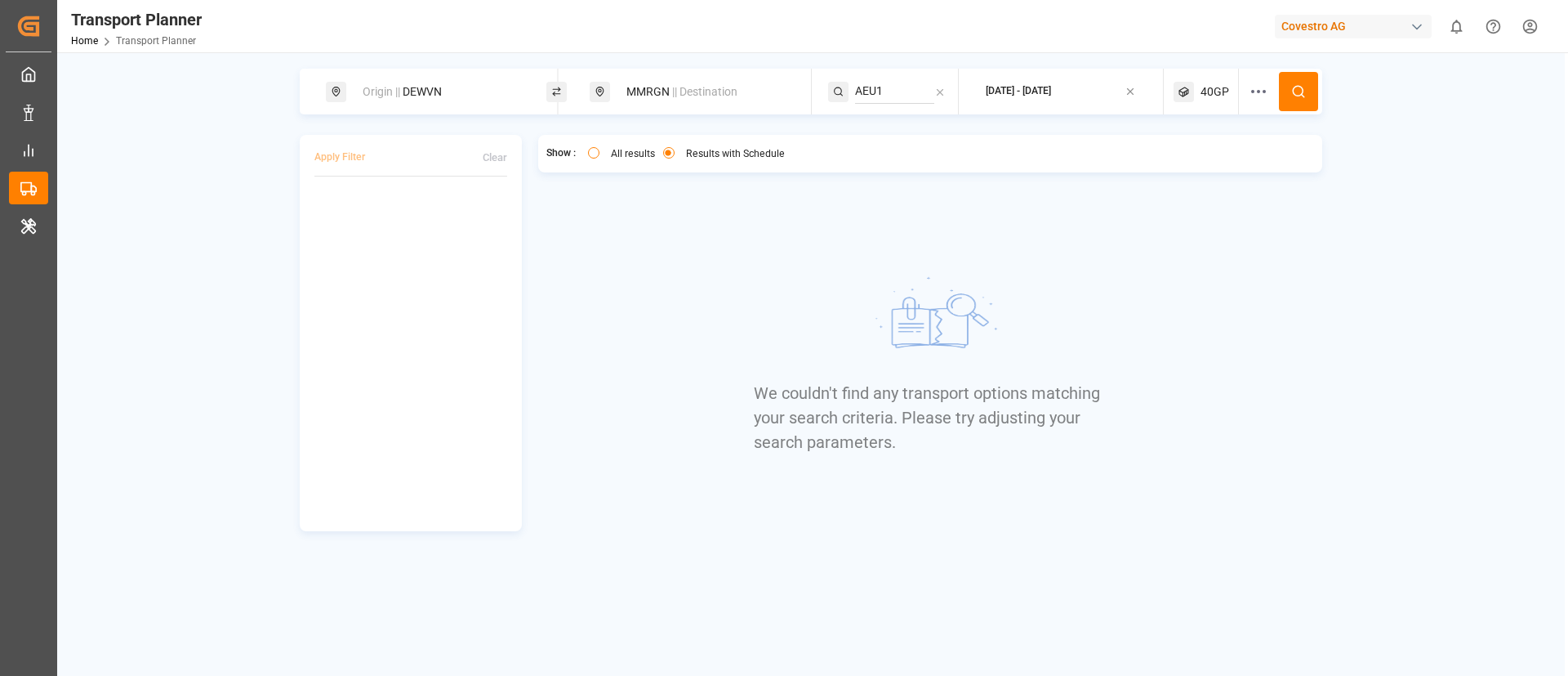
click at [1209, 91] on span "40GP" at bounding box center [1215, 91] width 29 height 17
click at [1163, 176] on div "40GP" at bounding box center [1182, 170] width 79 height 16
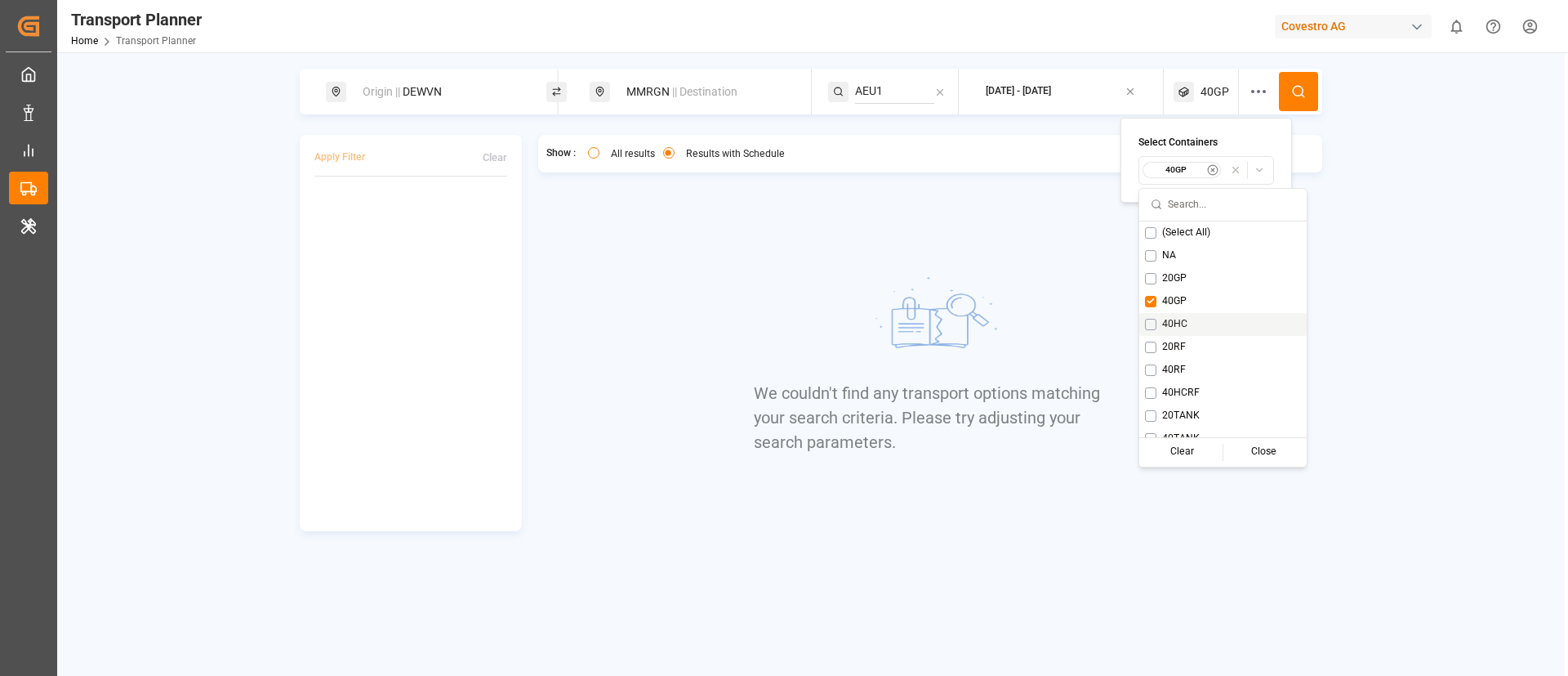
click at [1174, 322] on span "40HC" at bounding box center [1174, 324] width 25 height 14
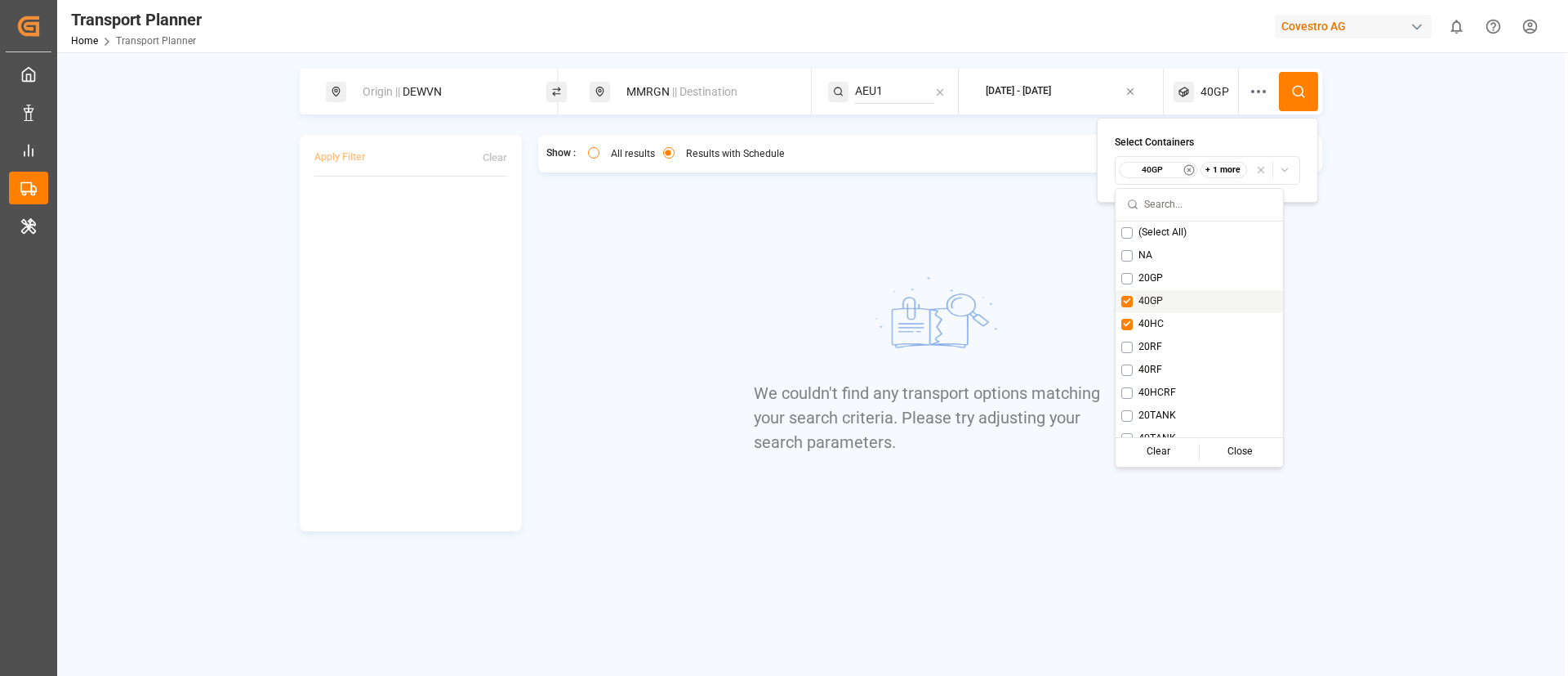
click at [1147, 297] on span "40GP" at bounding box center [1150, 301] width 24 height 14
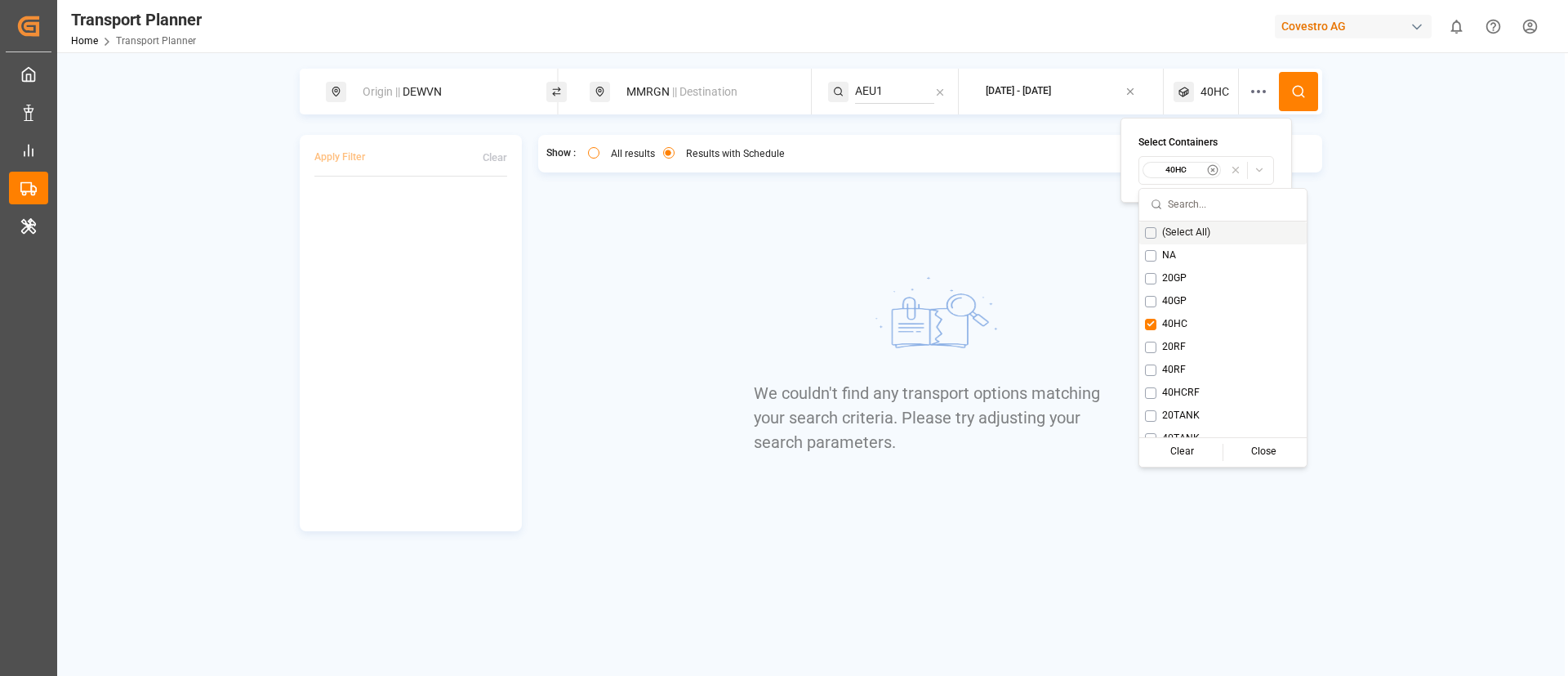
click at [1301, 91] on icon at bounding box center [1298, 91] width 14 height 14
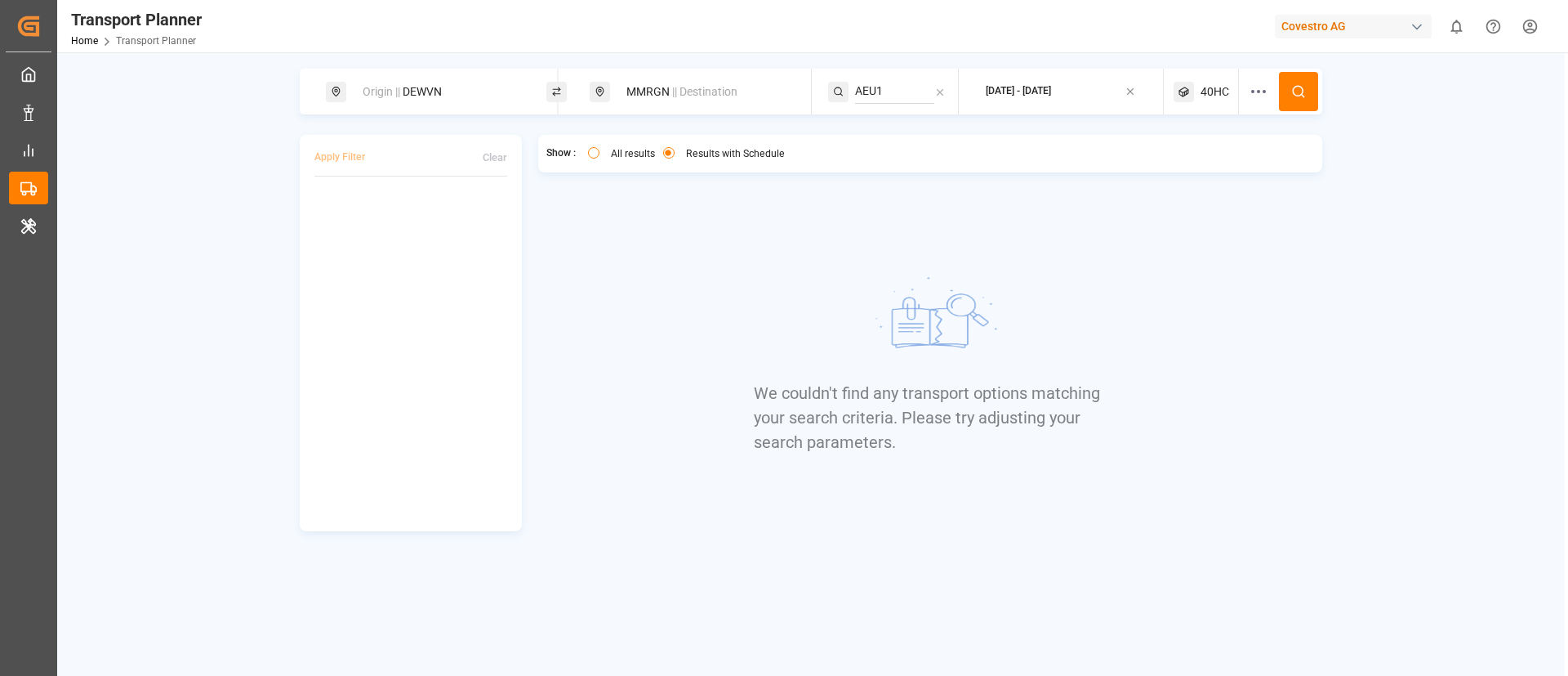
click at [1215, 97] on span "40HC" at bounding box center [1215, 91] width 29 height 17
click at [1173, 169] on small "40HC" at bounding box center [1176, 170] width 57 height 12
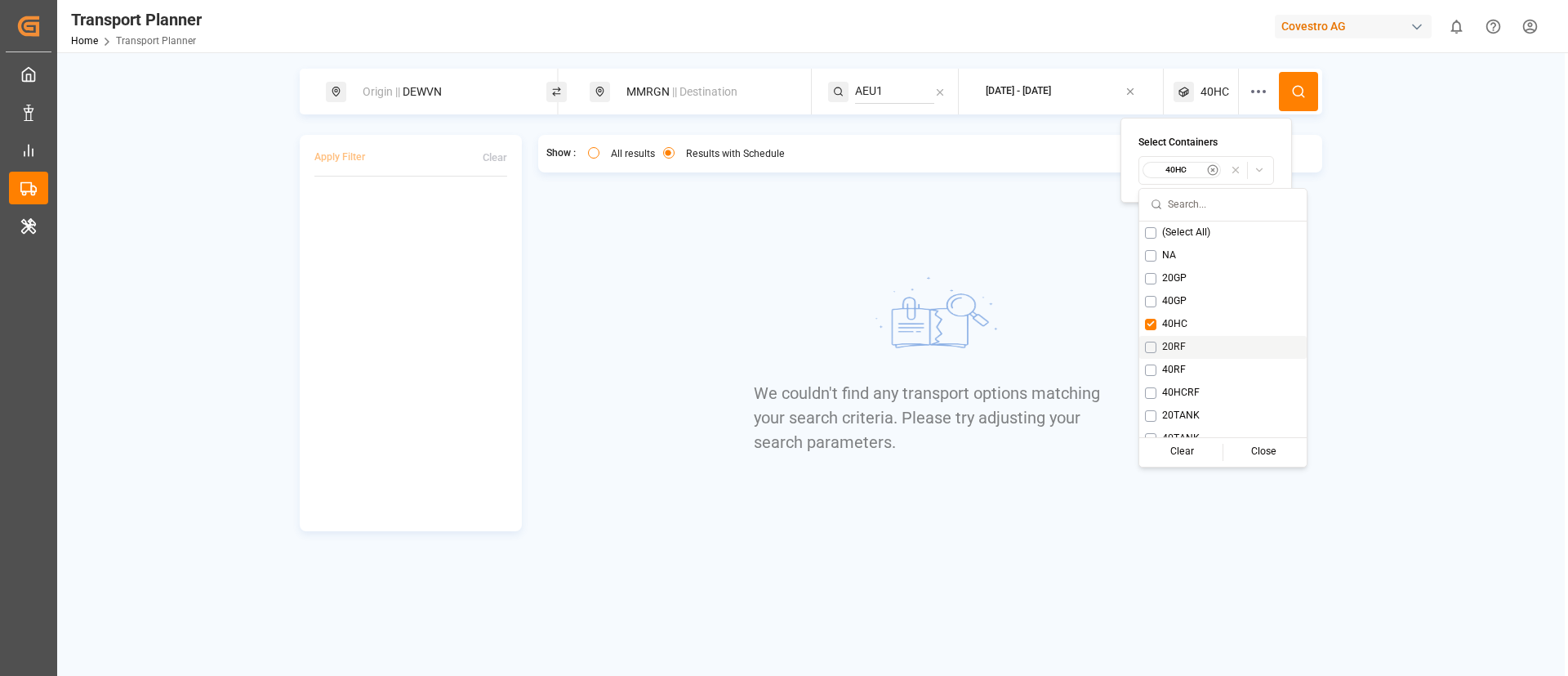
click at [1168, 346] on span "20RF" at bounding box center [1174, 347] width 24 height 14
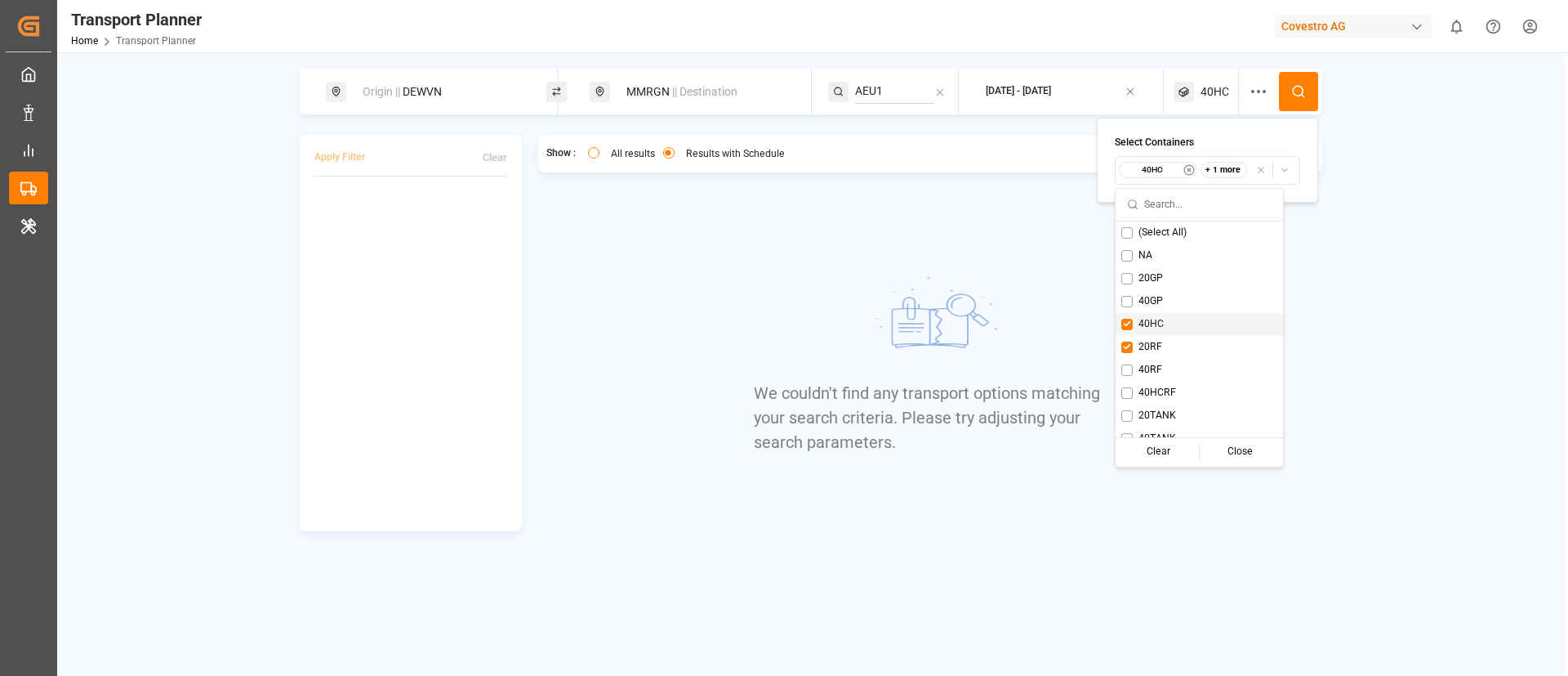
click at [1156, 317] on span "40HC" at bounding box center [1151, 324] width 25 height 14
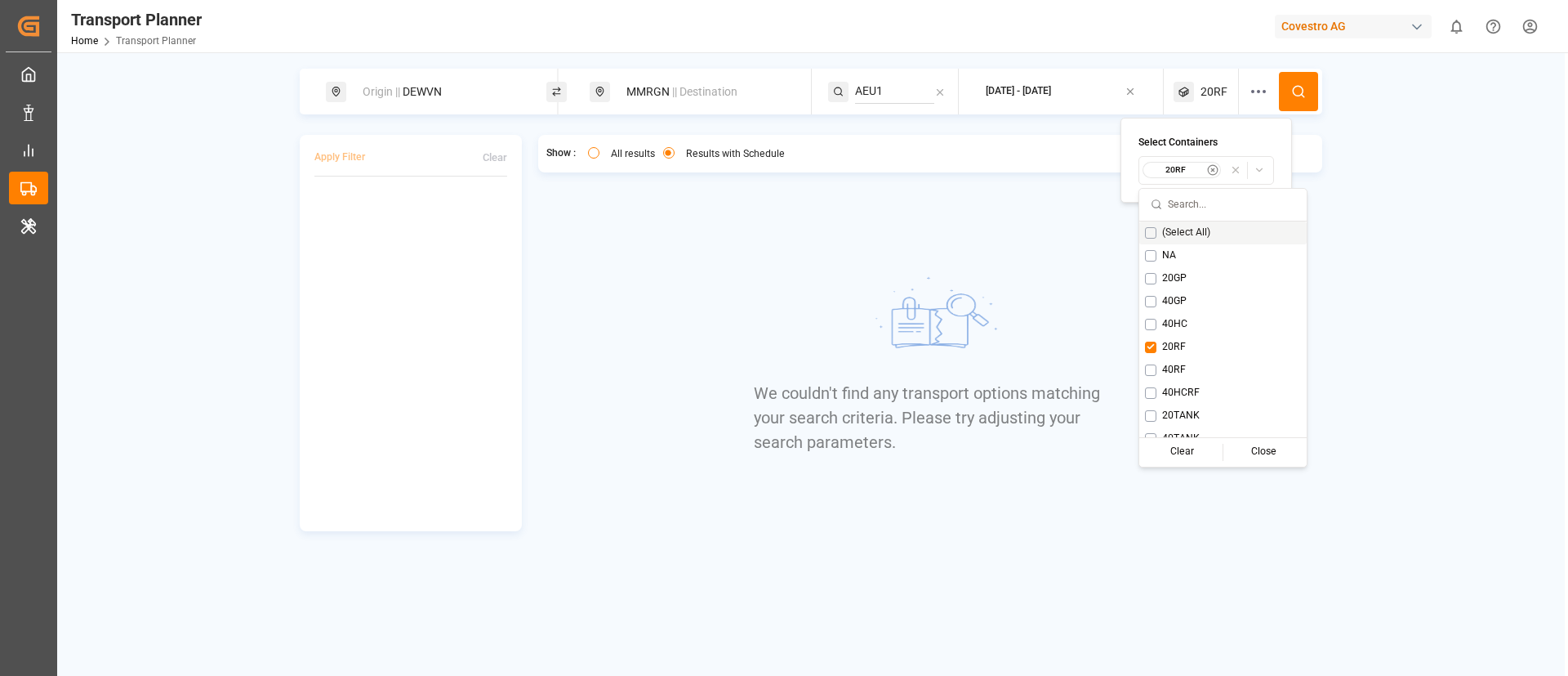
click at [1298, 90] on icon at bounding box center [1298, 91] width 14 height 14
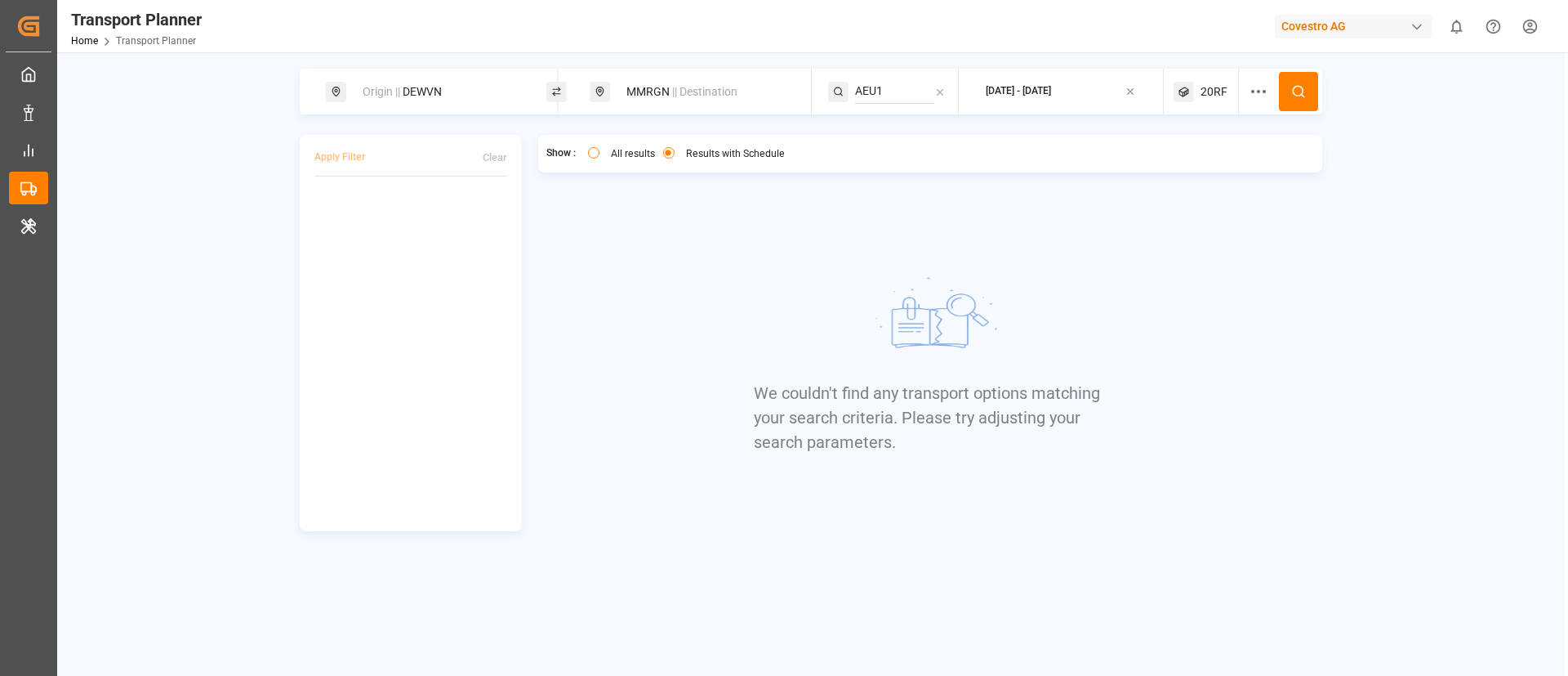
click at [1207, 91] on span "20RF" at bounding box center [1214, 91] width 27 height 17
click at [1176, 176] on div "20RF" at bounding box center [1182, 170] width 79 height 16
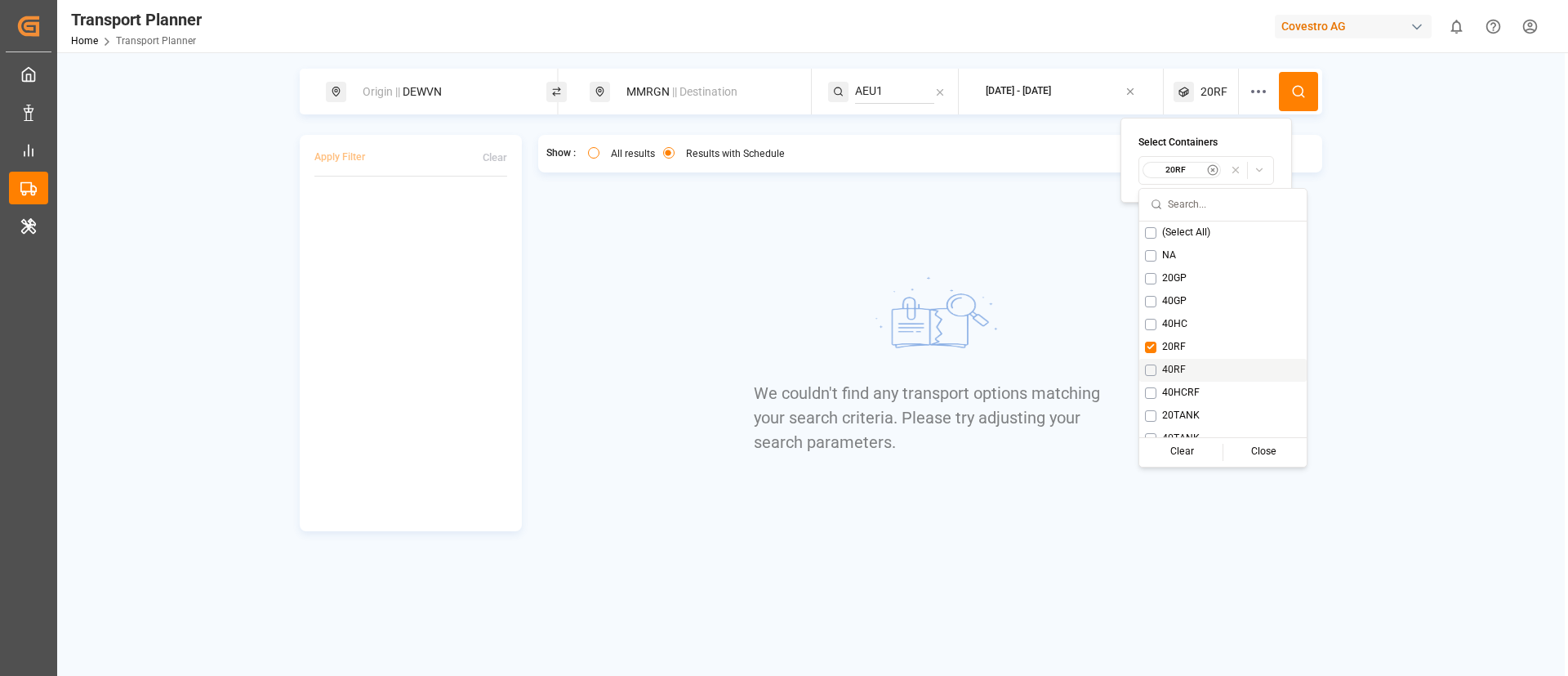
click at [1175, 359] on div "40RF" at bounding box center [1224, 371] width 168 height 23
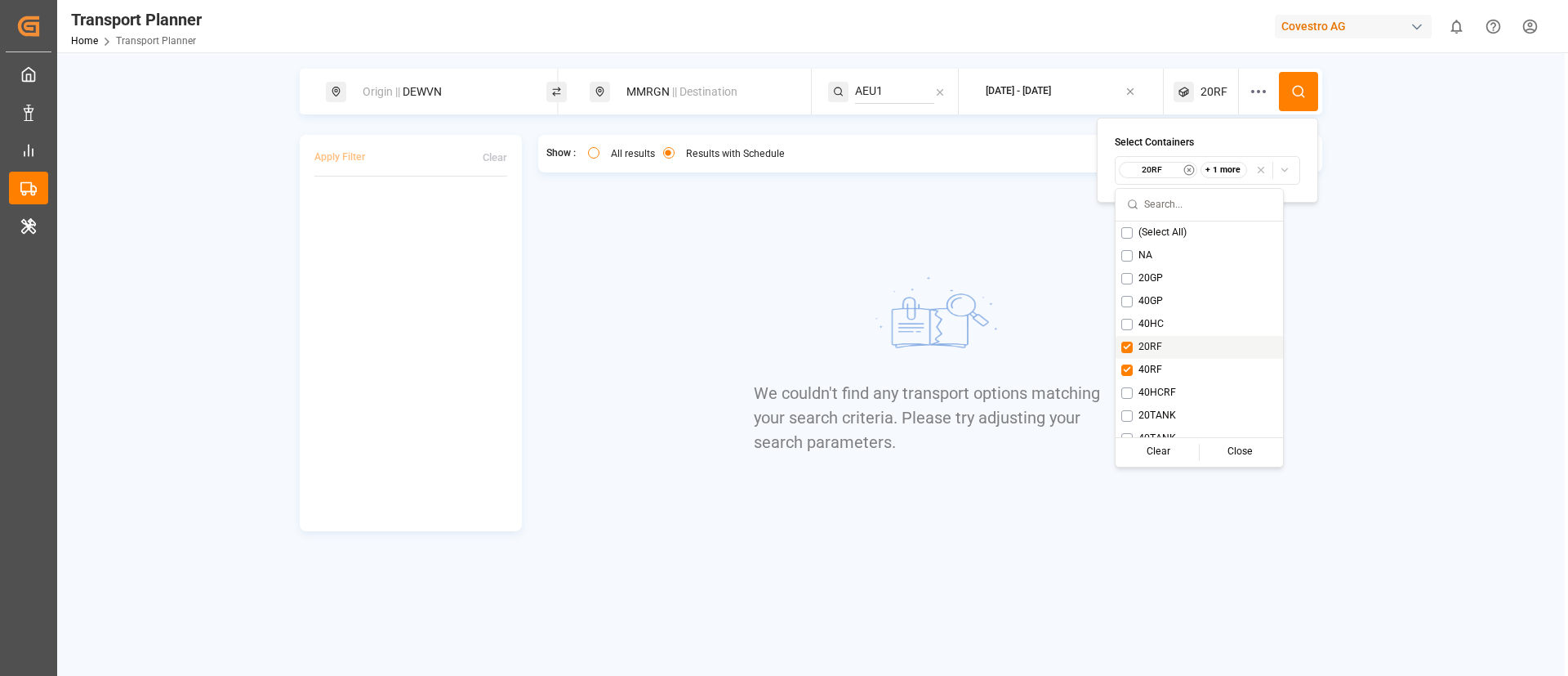
click at [1146, 348] on span "20RF" at bounding box center [1150, 347] width 24 height 14
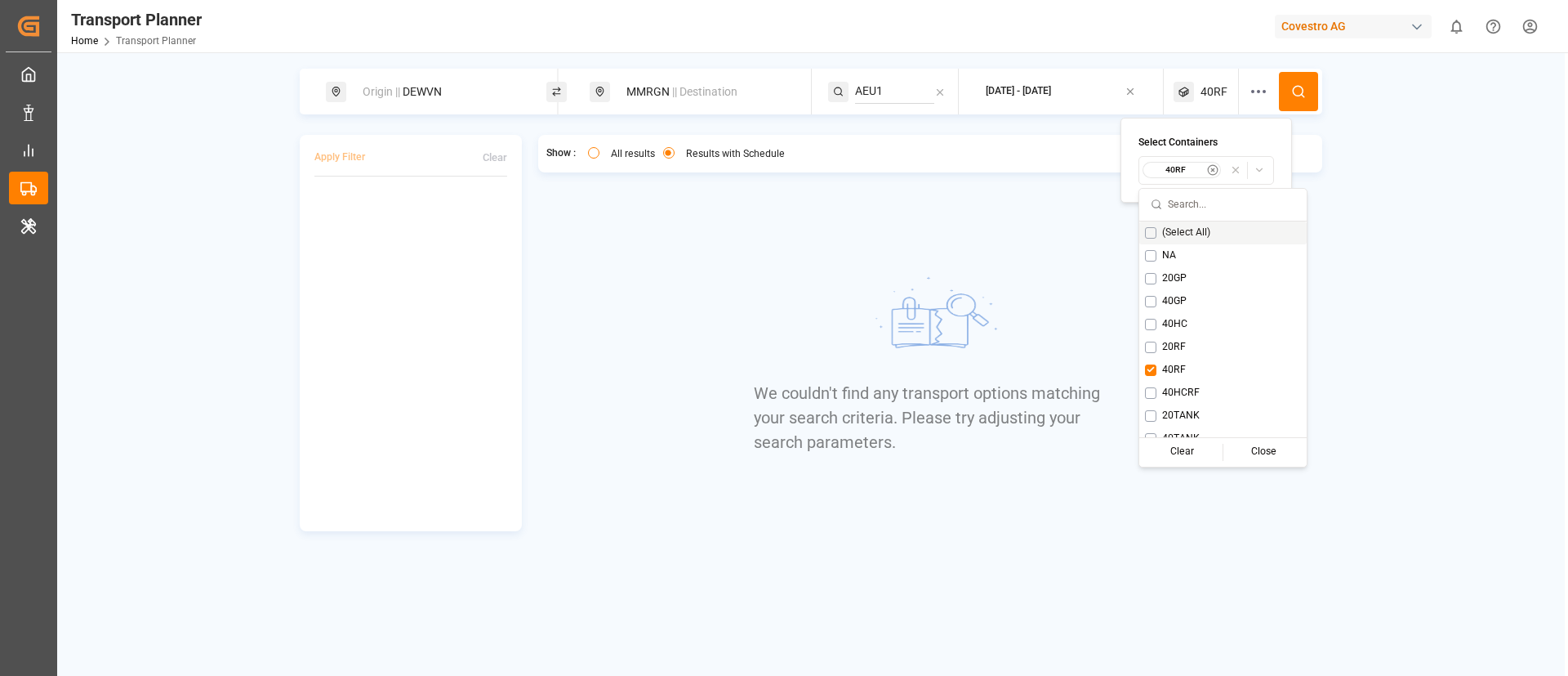
click at [1300, 87] on circle at bounding box center [1298, 90] width 10 height 10
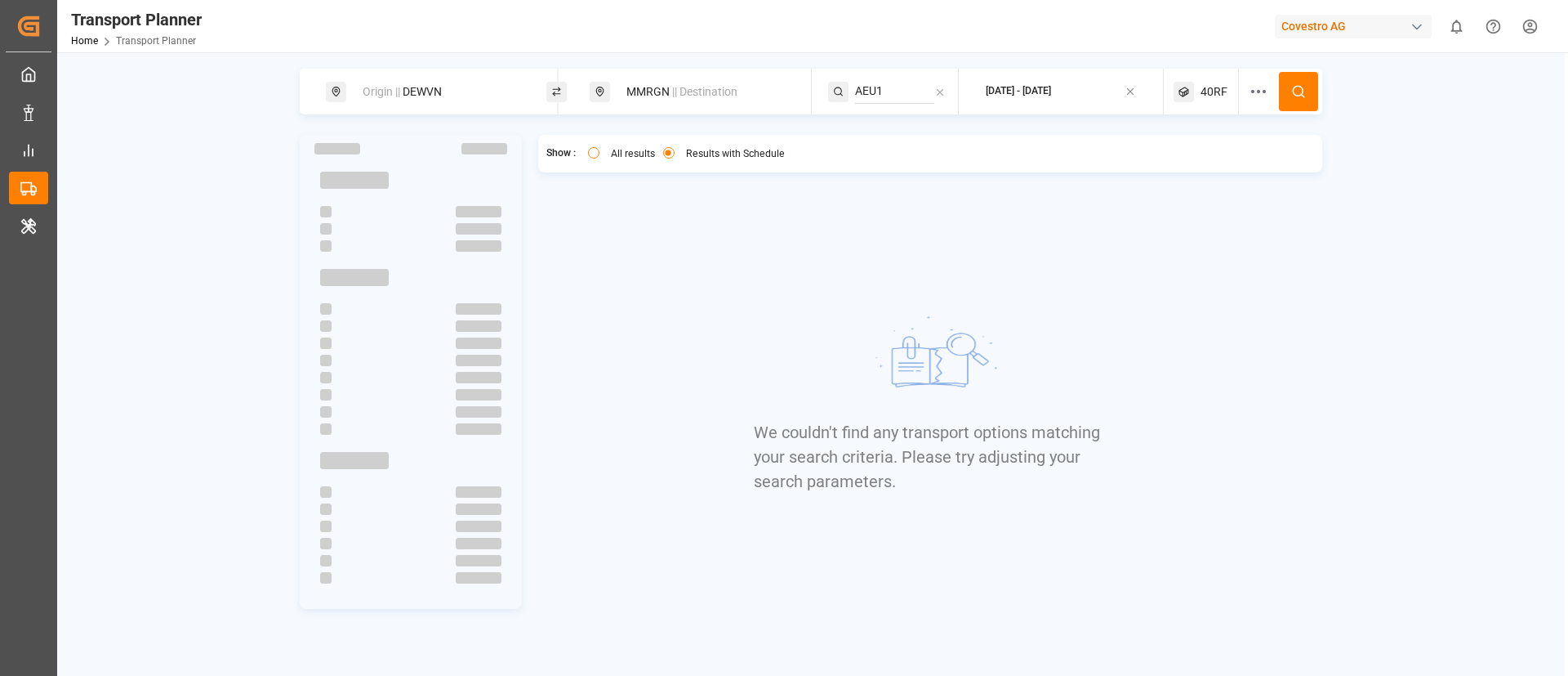
click at [1199, 91] on div "40RF" at bounding box center [1206, 91] width 65 height 46
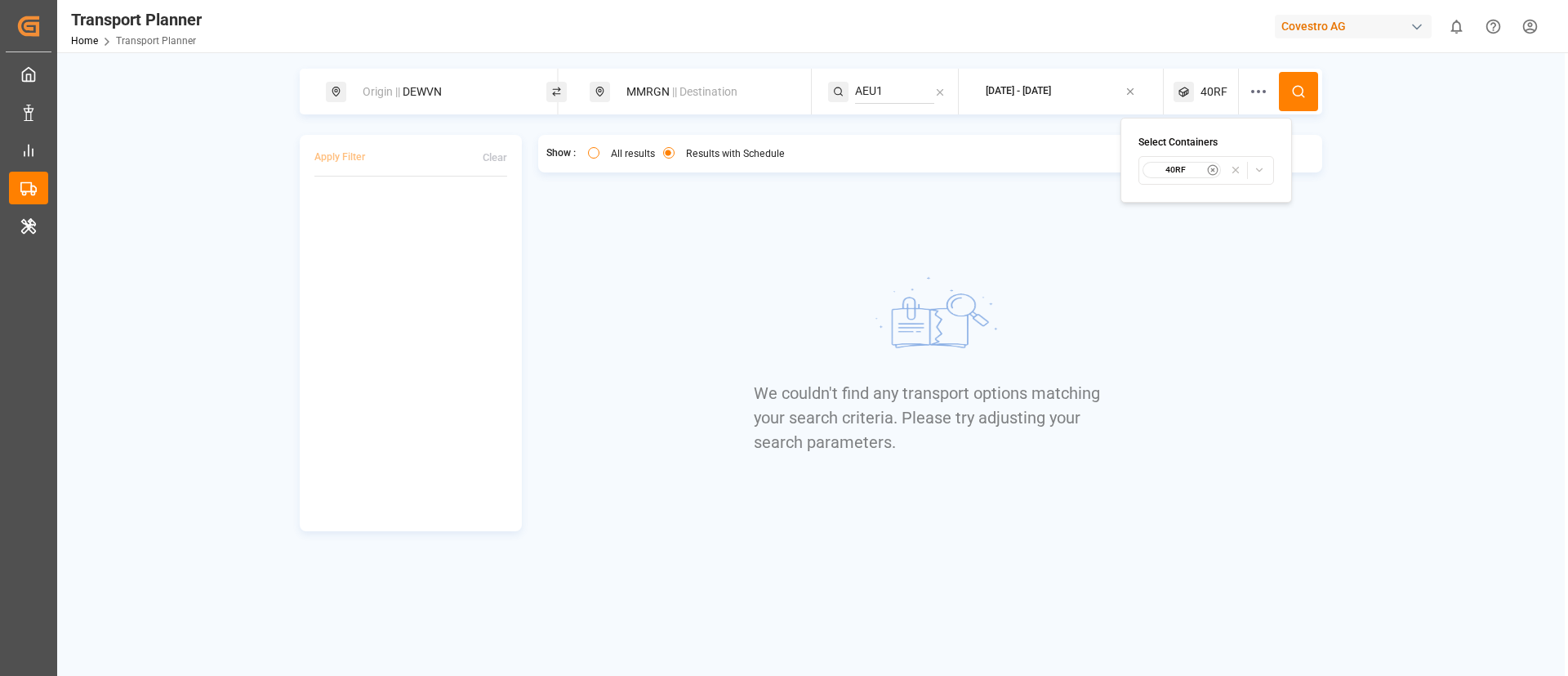
click at [1176, 179] on button "40RF" at bounding box center [1207, 171] width 136 height 29
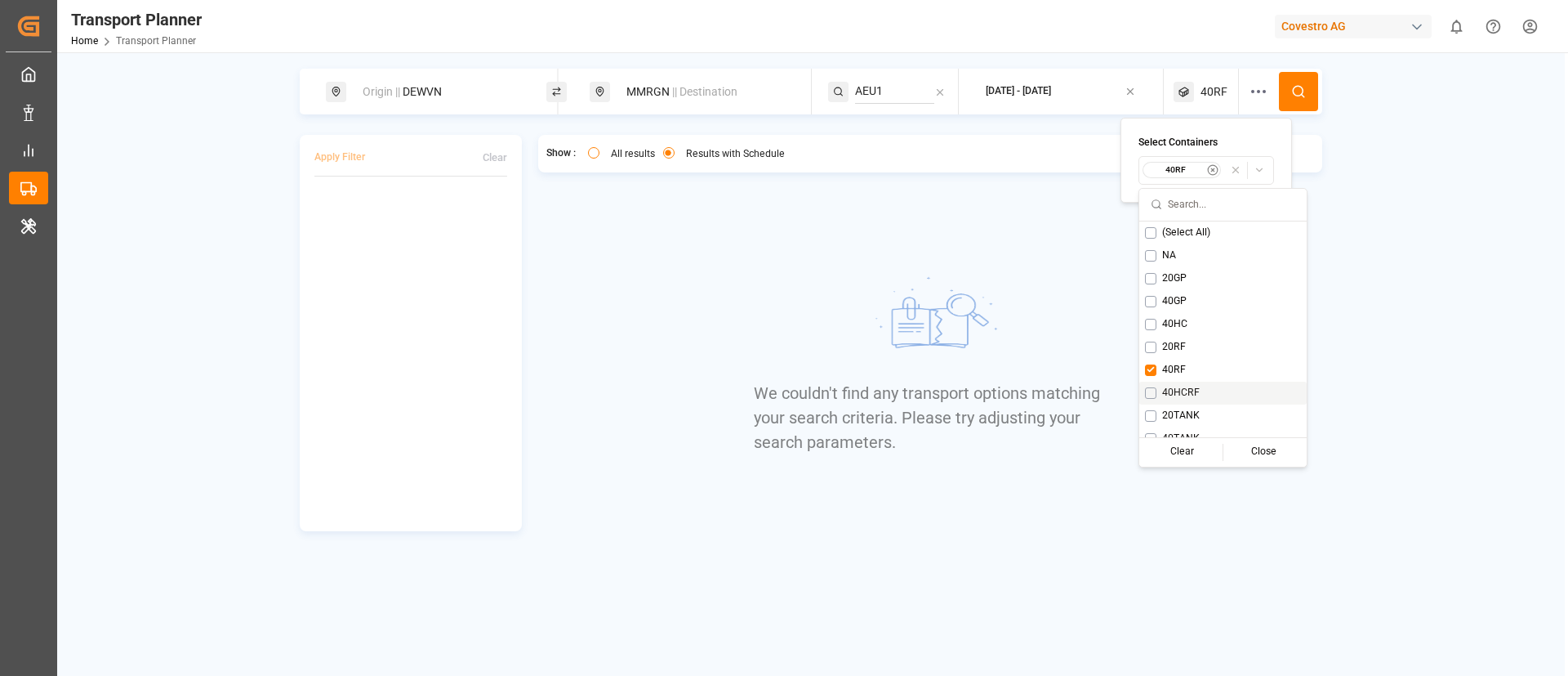
click at [1185, 396] on span "40HCRF" at bounding box center [1181, 393] width 37 height 14
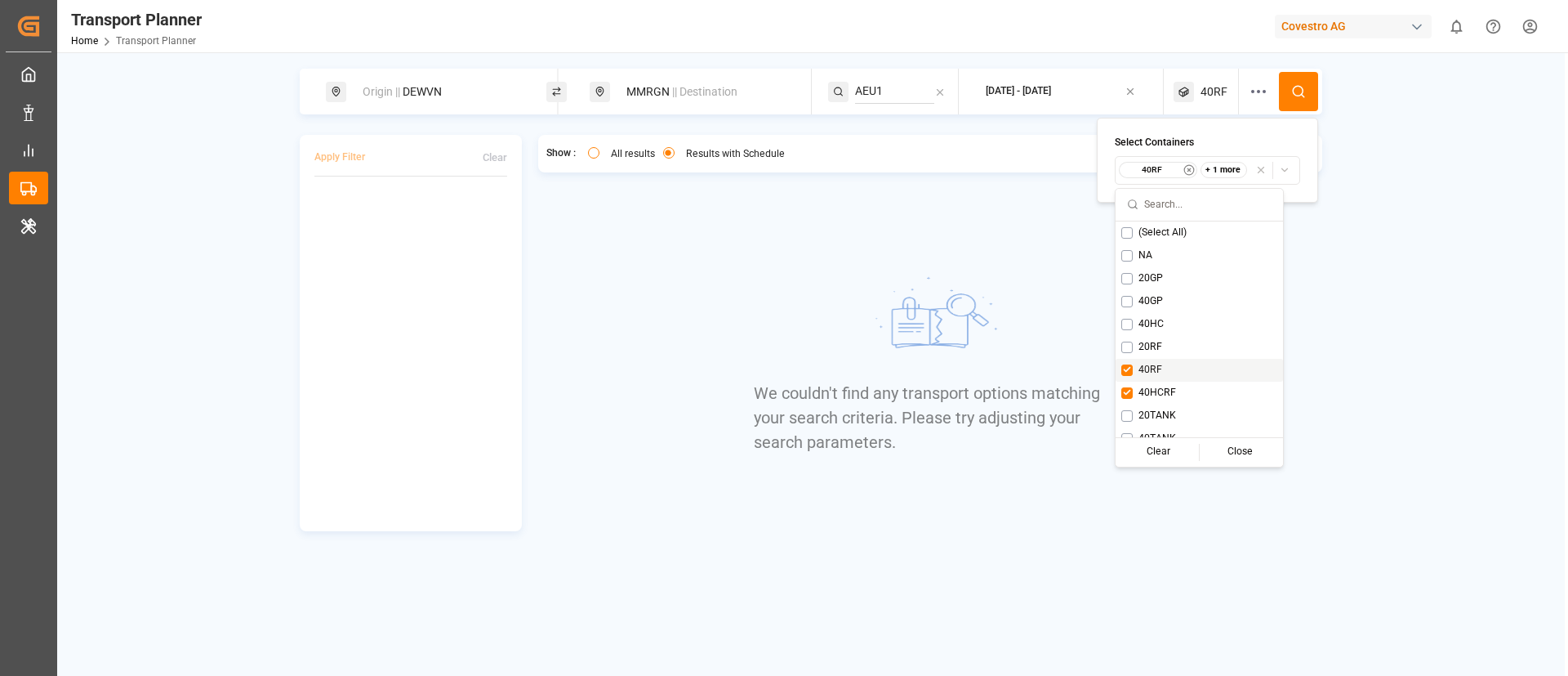
click at [1149, 371] on span "40RF" at bounding box center [1150, 370] width 24 height 14
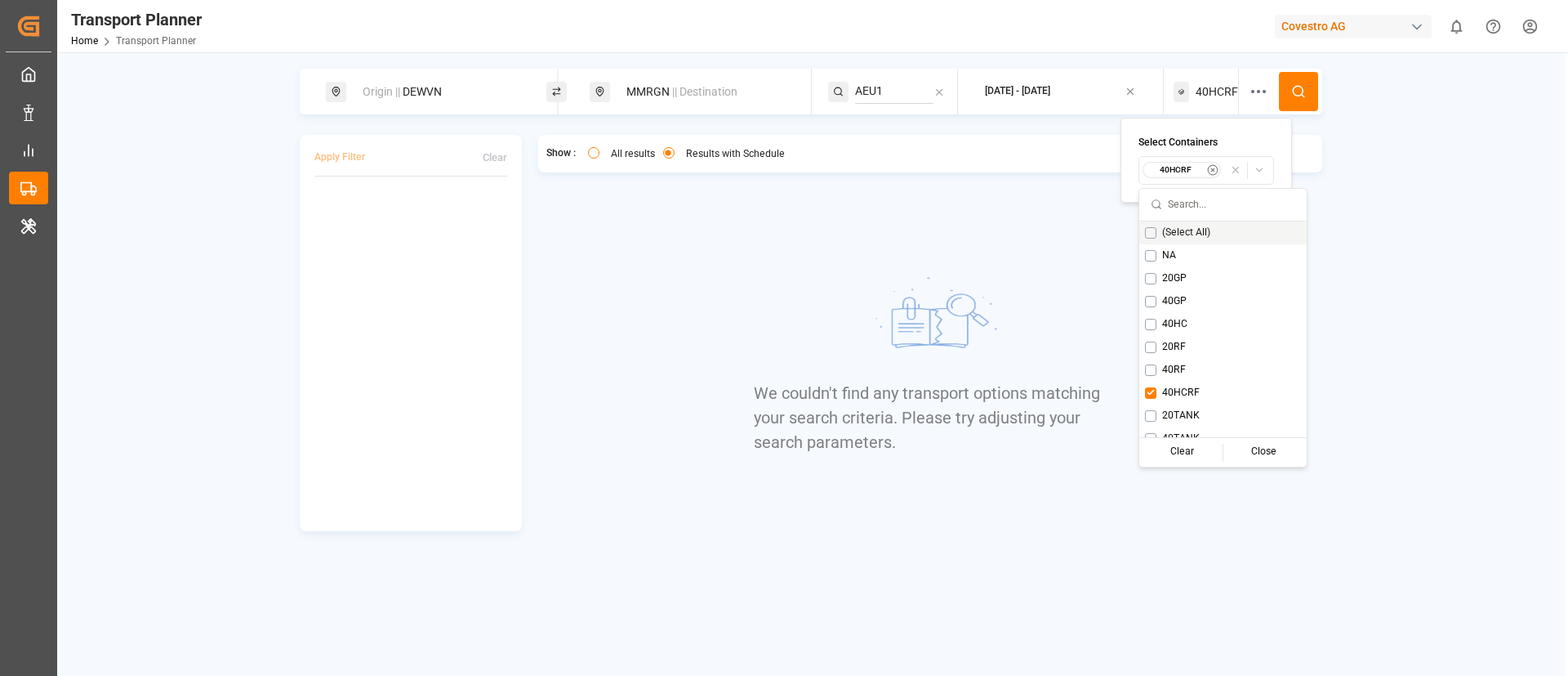
click at [1295, 96] on icon at bounding box center [1298, 91] width 14 height 14
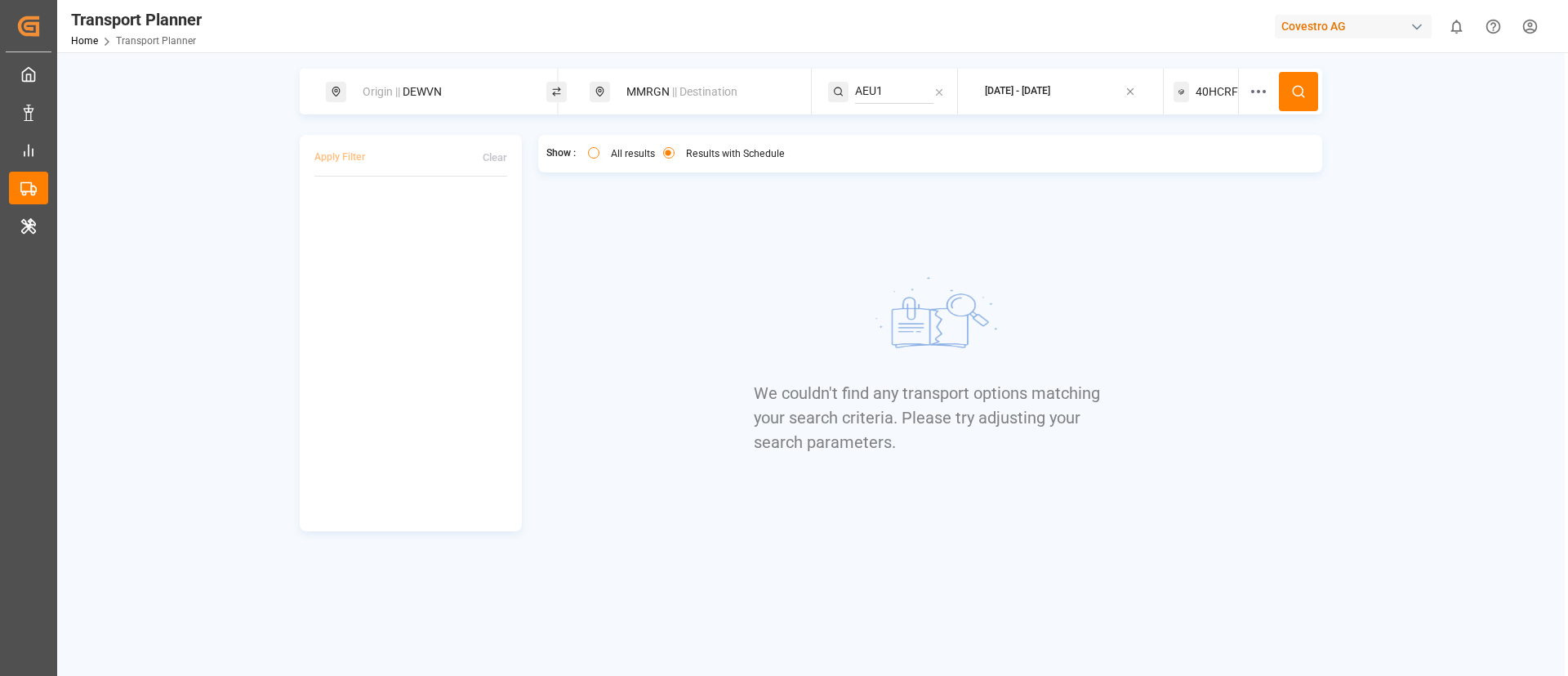
click at [1215, 92] on span "40HCRF" at bounding box center [1217, 91] width 43 height 17
click at [1158, 154] on div "Select Containers 40HCRF" at bounding box center [1207, 160] width 136 height 49
click at [1167, 166] on small "40HCRF" at bounding box center [1176, 170] width 57 height 12
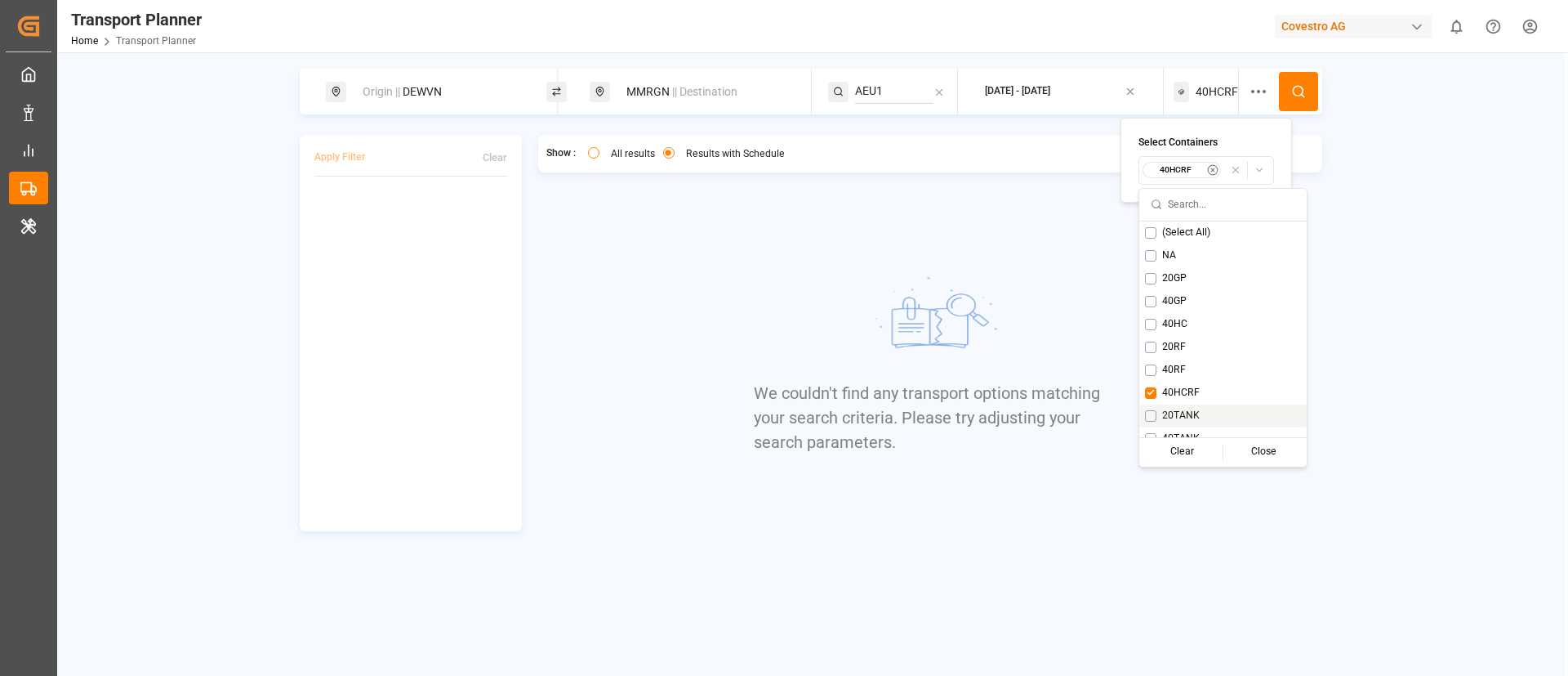
click at [1170, 415] on span "20TANK" at bounding box center [1181, 416] width 37 height 14
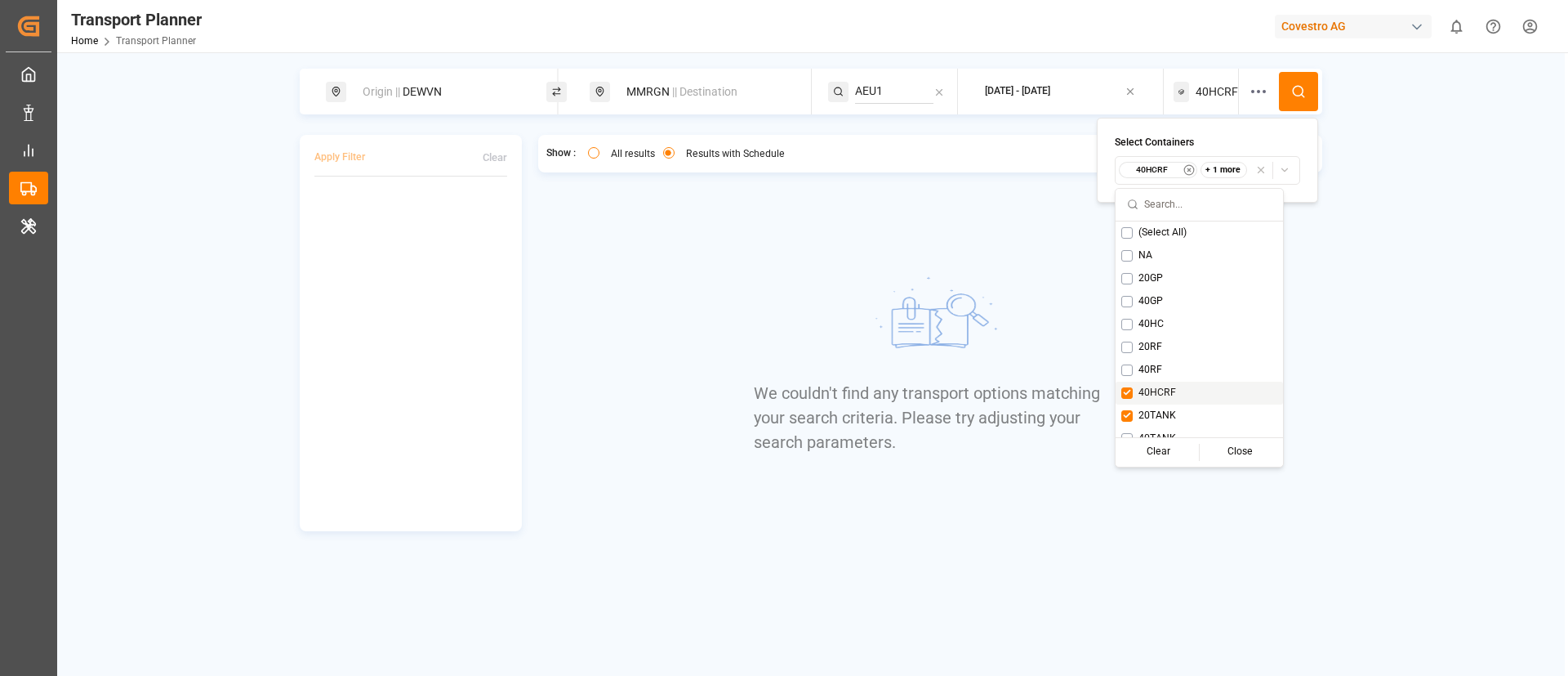
click at [1159, 394] on span "40HCRF" at bounding box center [1157, 393] width 37 height 14
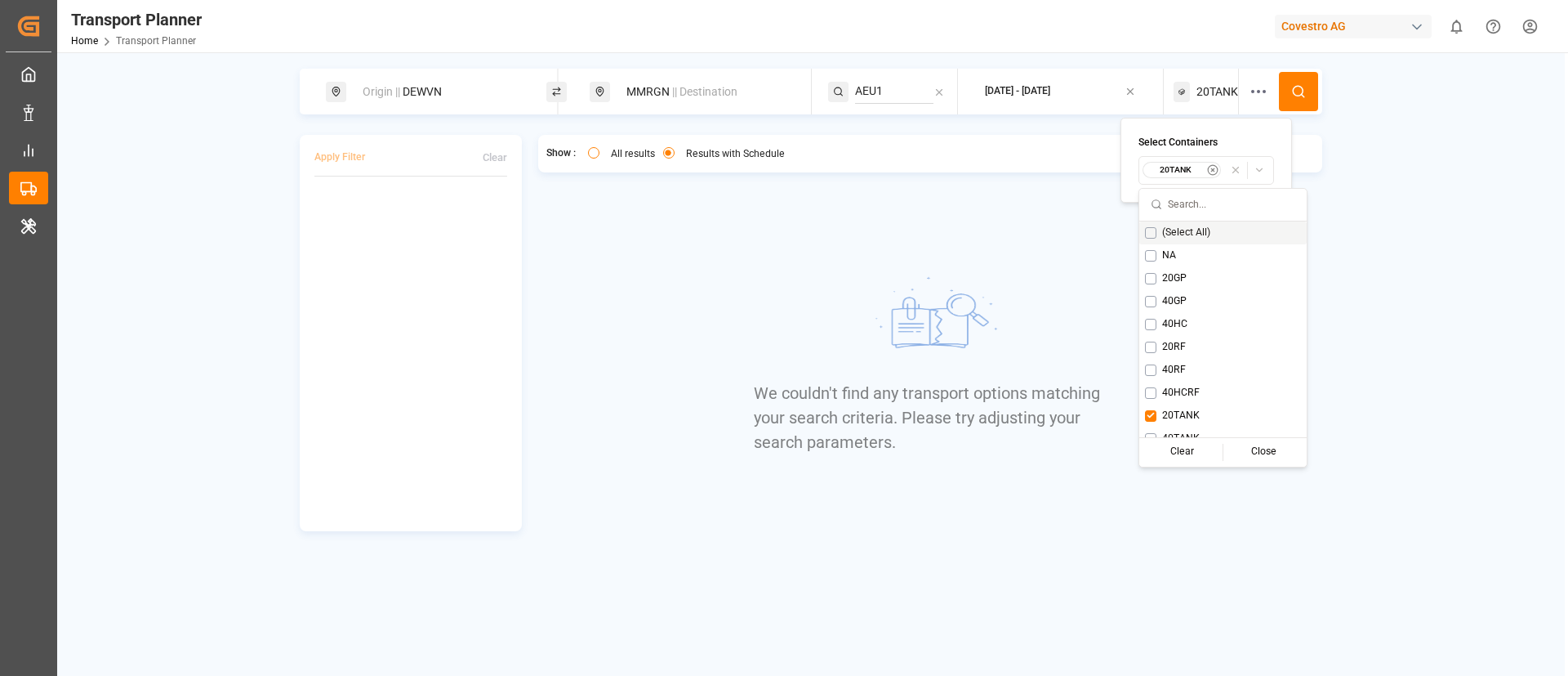
click at [1294, 100] on button at bounding box center [1298, 92] width 39 height 39
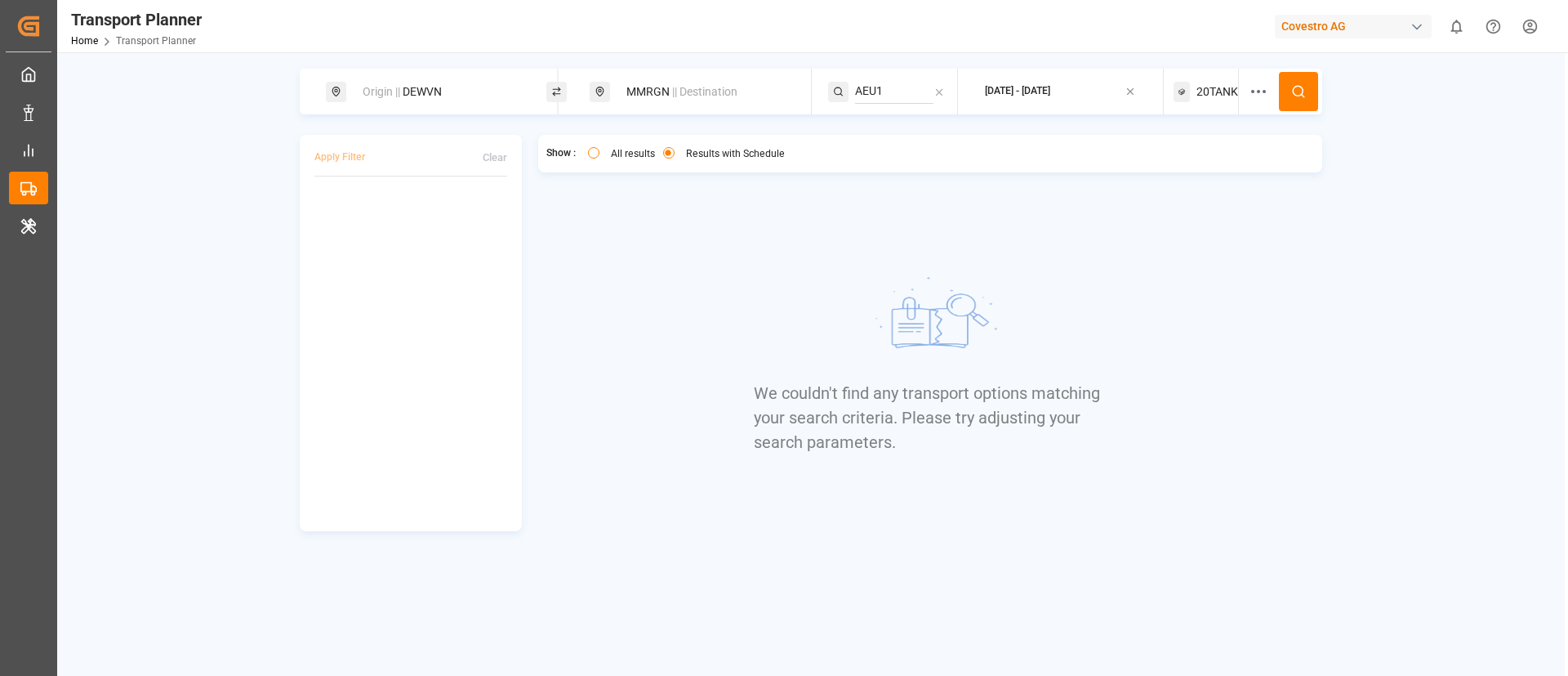
click at [1215, 93] on span "20TANK" at bounding box center [1217, 91] width 42 height 17
click at [1199, 167] on small "20TANK" at bounding box center [1176, 170] width 57 height 12
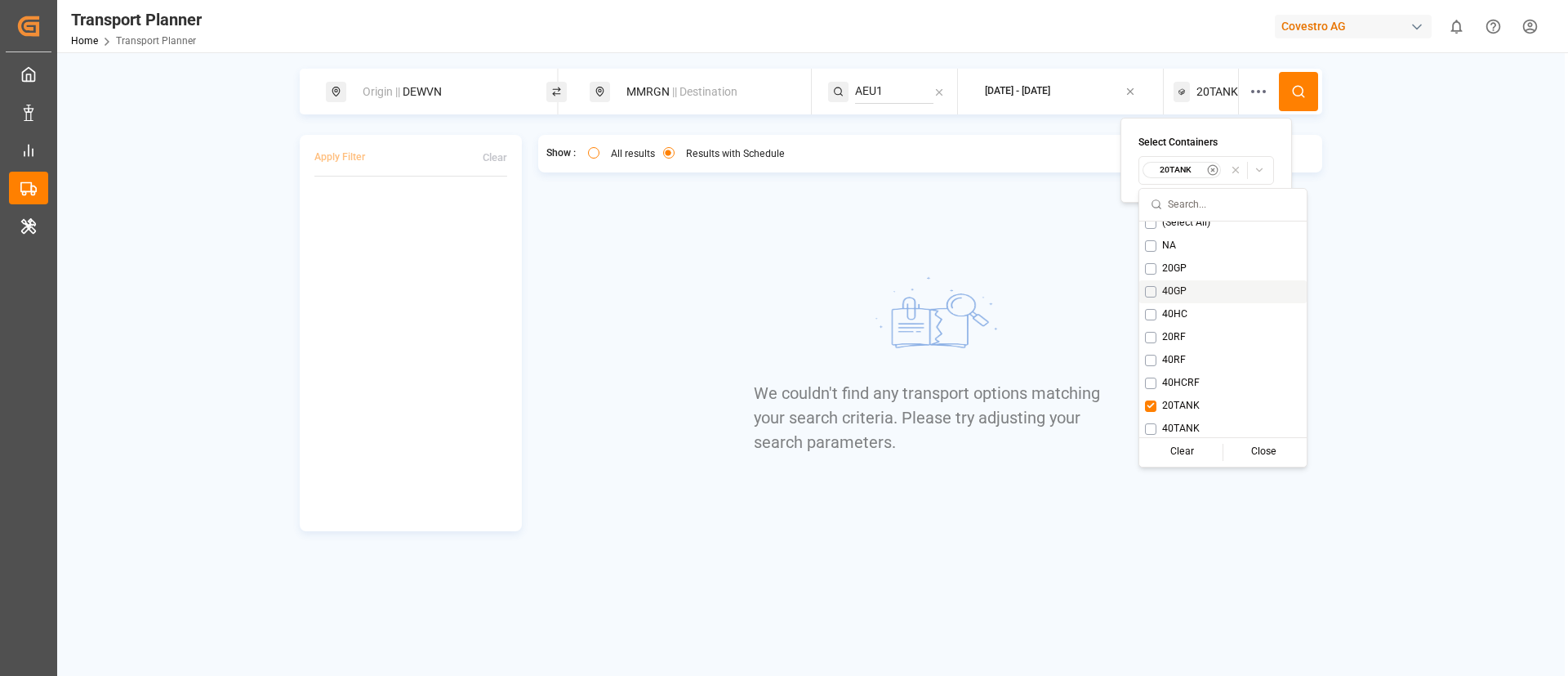
scroll to position [13, 0]
click at [1179, 421] on span "40TANK" at bounding box center [1181, 426] width 37 height 14
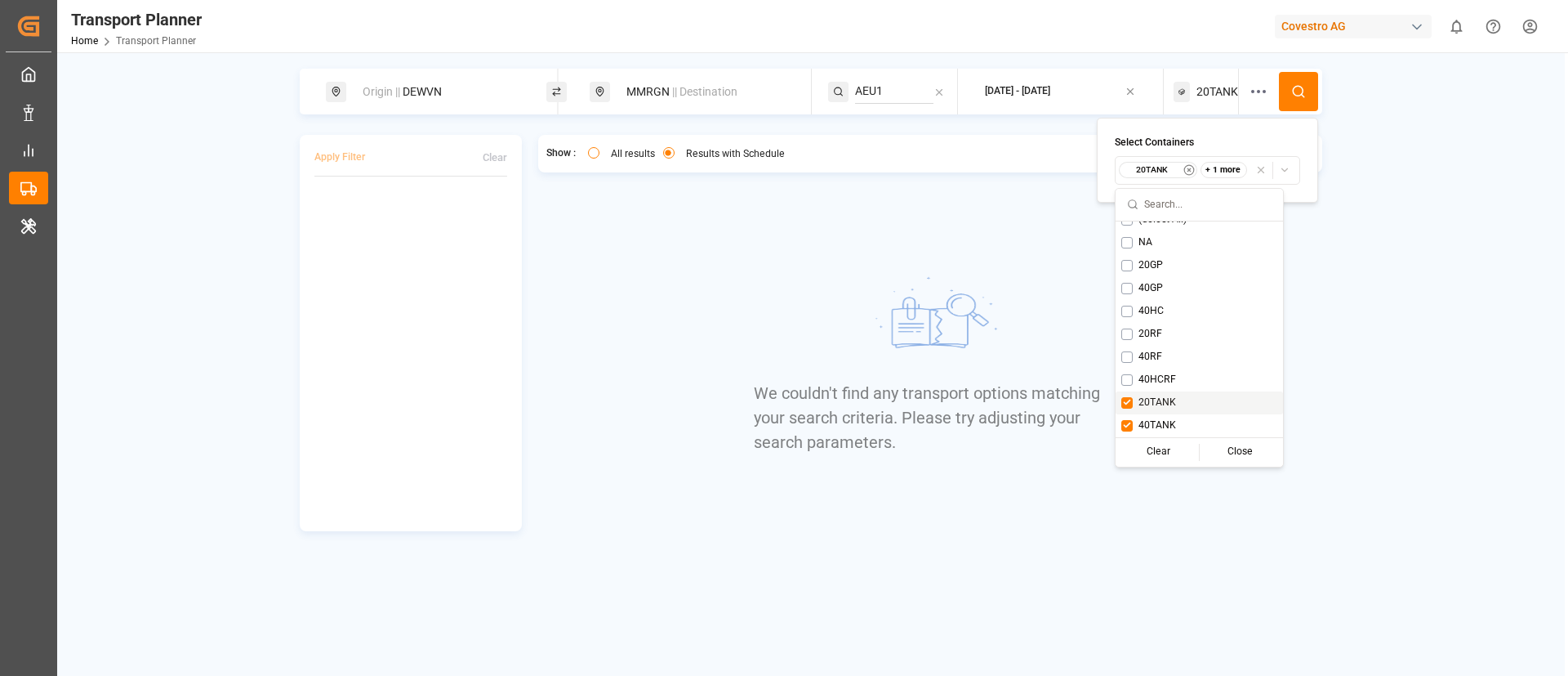
click at [1157, 406] on span "20TANK" at bounding box center [1157, 403] width 37 height 14
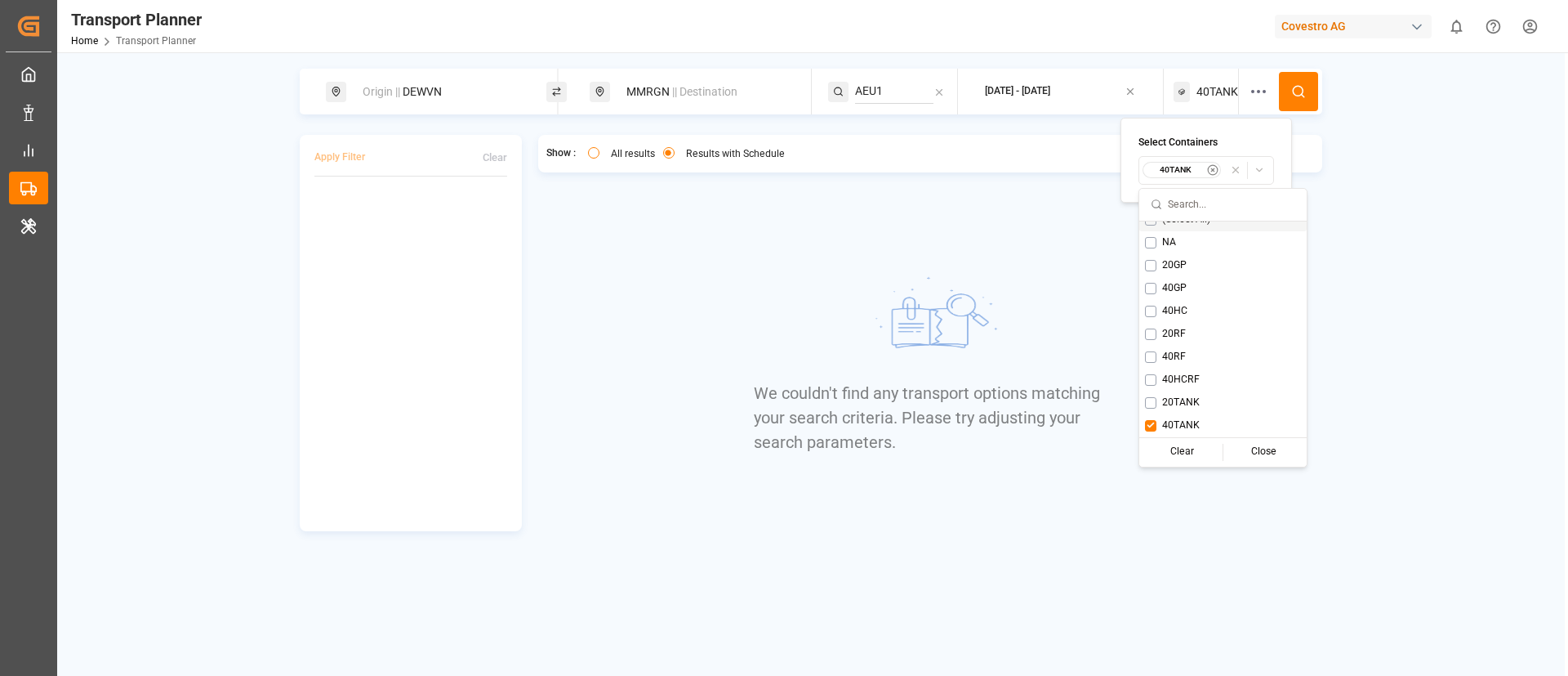
click at [1302, 80] on button at bounding box center [1298, 92] width 39 height 39
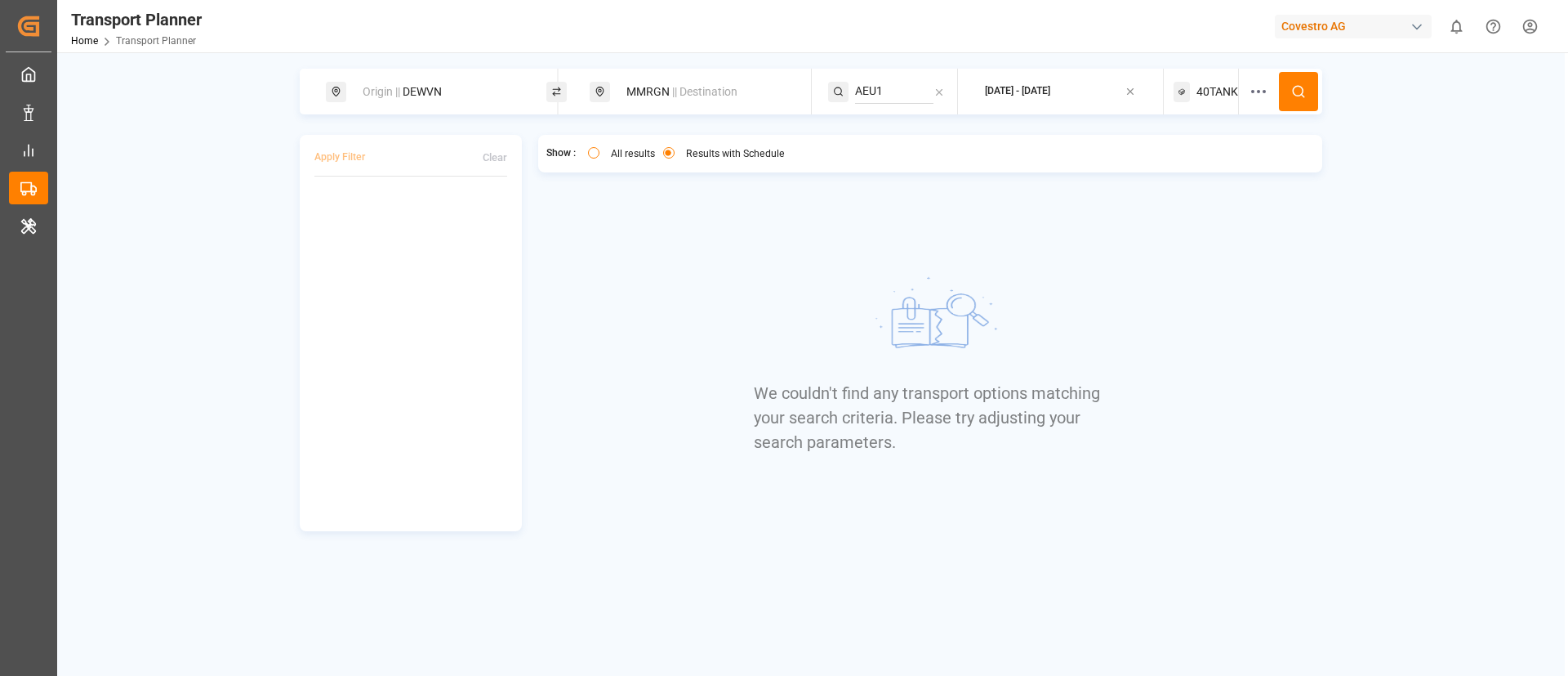
click at [1197, 88] on span "40TANK" at bounding box center [1217, 91] width 42 height 17
click at [1184, 167] on small "40TANK" at bounding box center [1176, 170] width 57 height 12
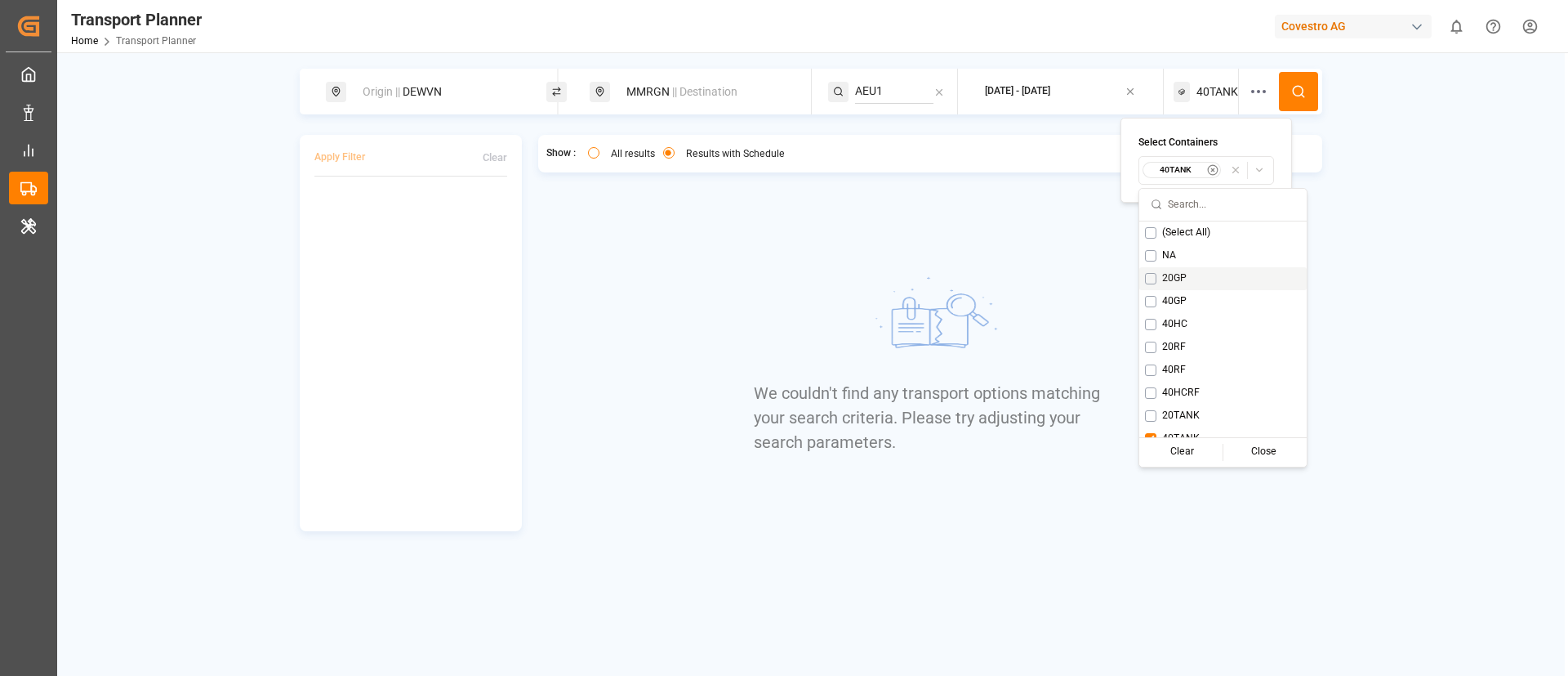
click at [1174, 274] on span "20GP" at bounding box center [1174, 279] width 24 height 14
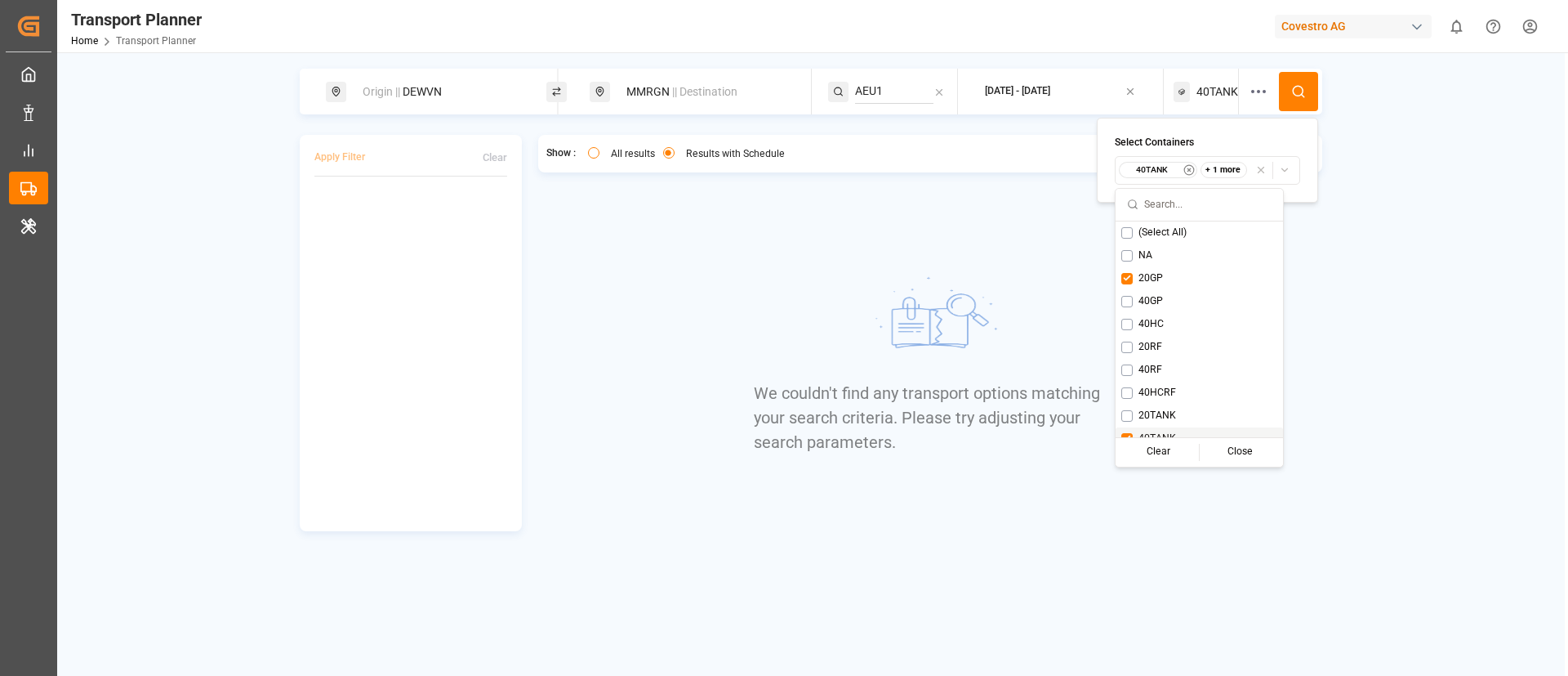
click at [1152, 432] on span "40TANK" at bounding box center [1157, 438] width 37 height 14
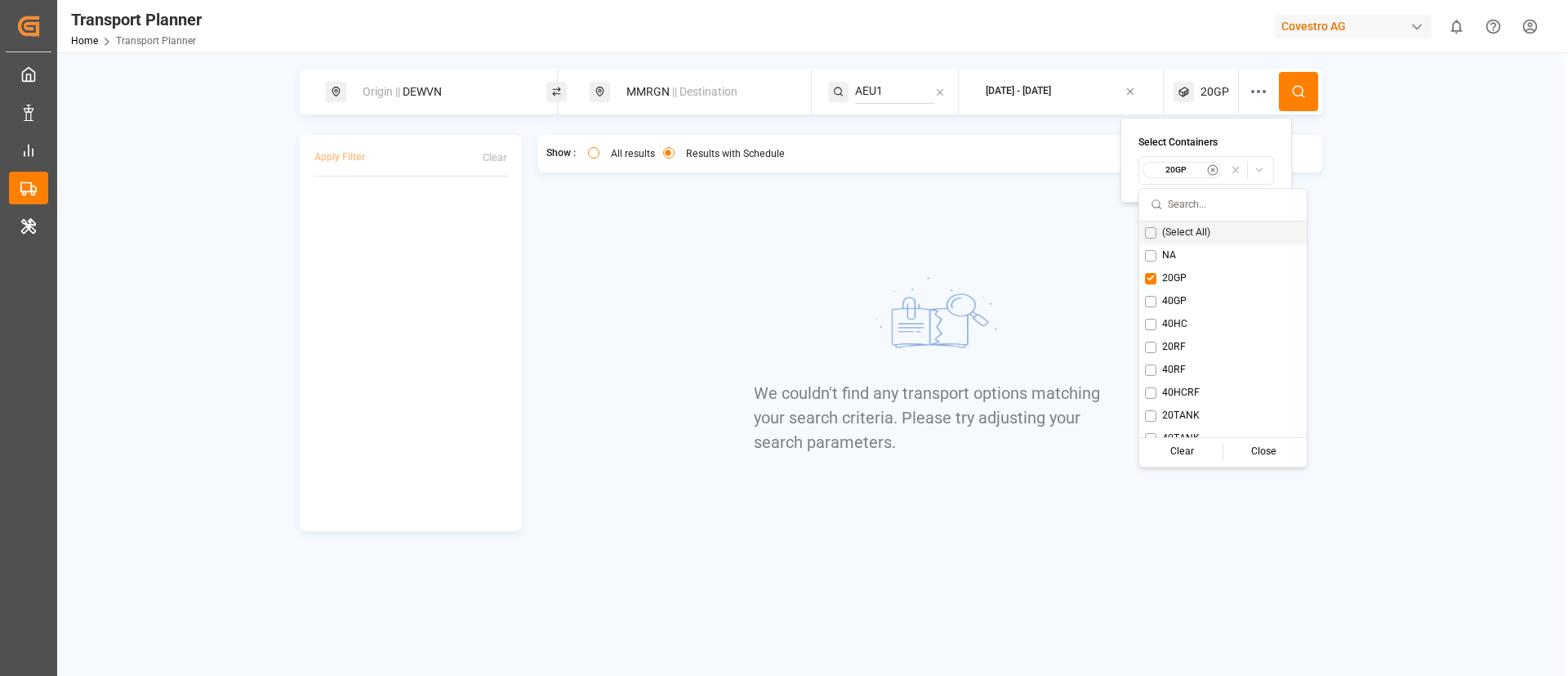
click at [1304, 85] on icon at bounding box center [1298, 91] width 14 height 14
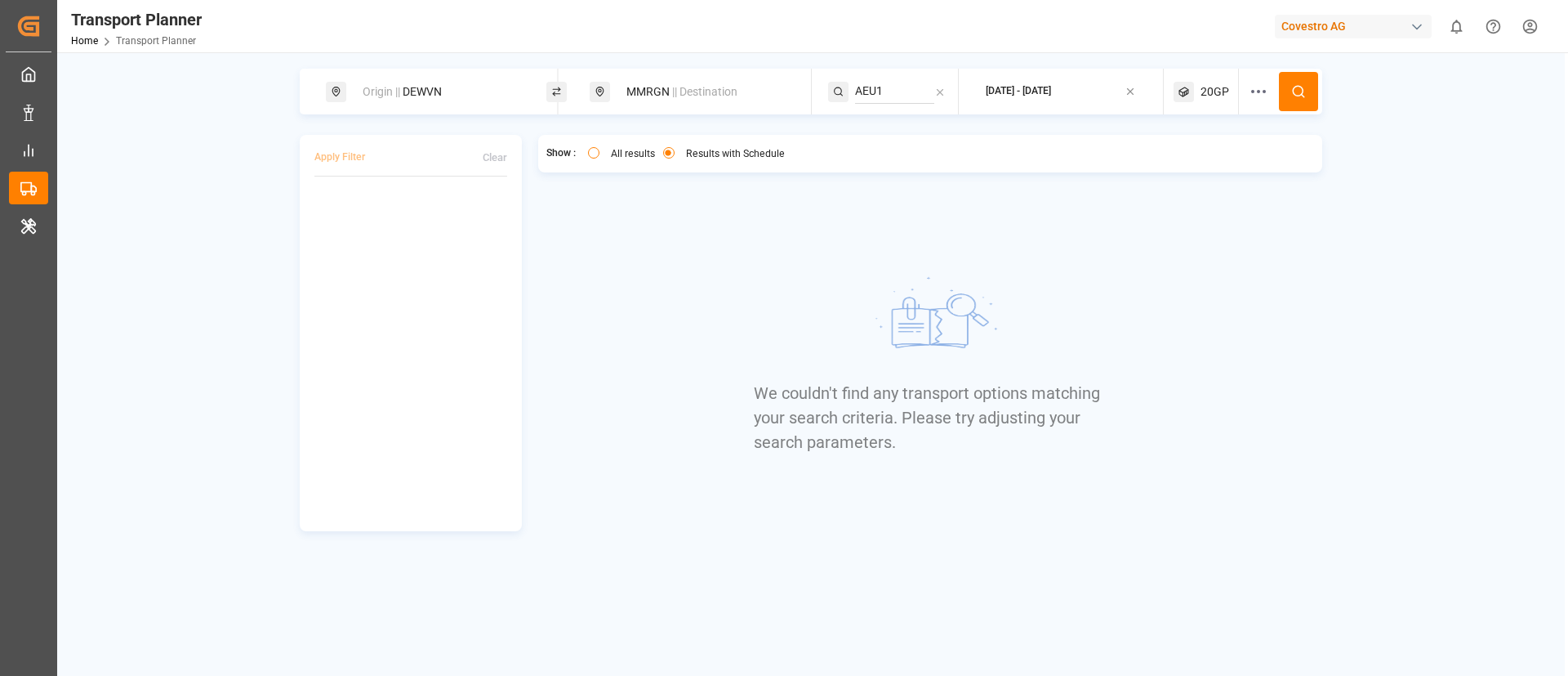
click at [1259, 91] on circle at bounding box center [1258, 92] width 2 height 2
click at [1253, 297] on button "Select Carrier SCAC..." at bounding box center [1264, 290] width 157 height 29
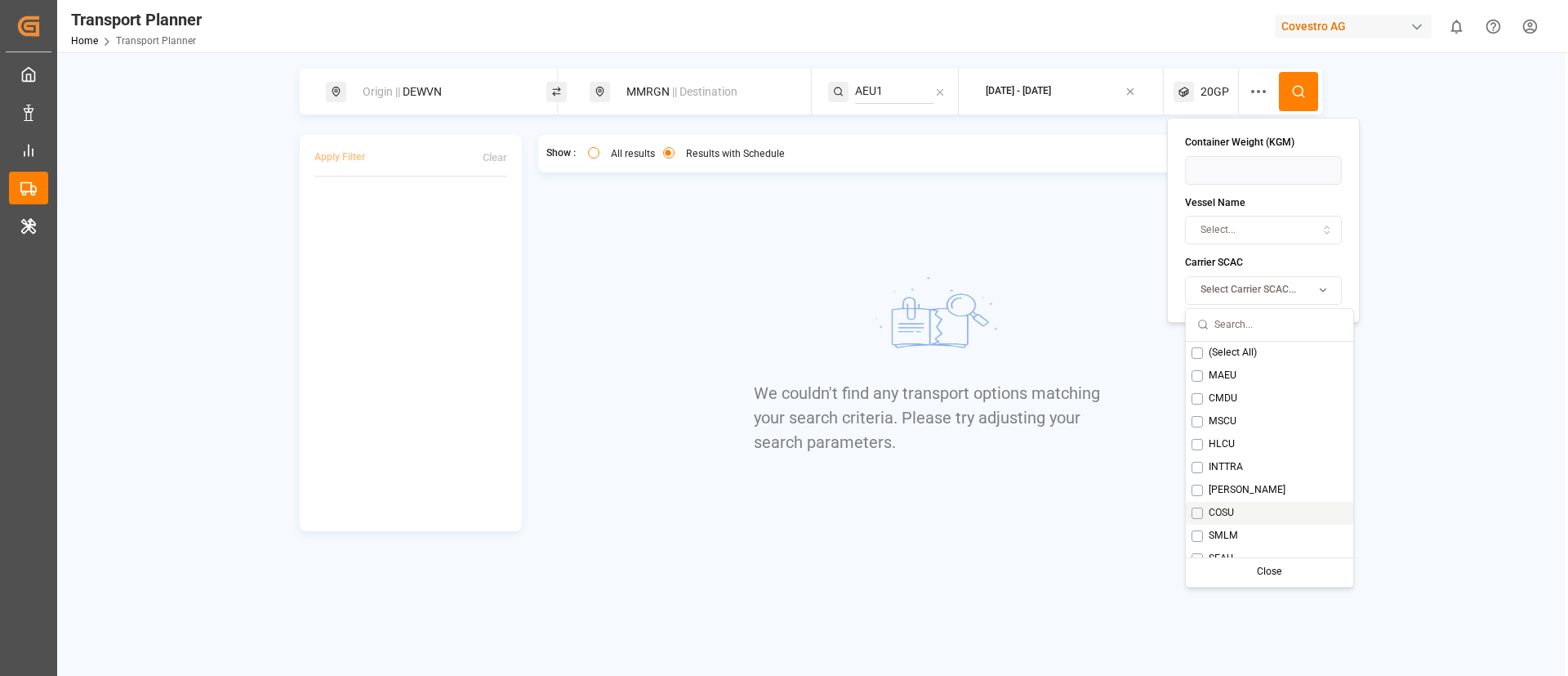
click at [1223, 511] on span "COSU" at bounding box center [1221, 513] width 25 height 14
click at [1299, 80] on button at bounding box center [1298, 92] width 39 height 39
